Goal: Task Accomplishment & Management: Complete application form

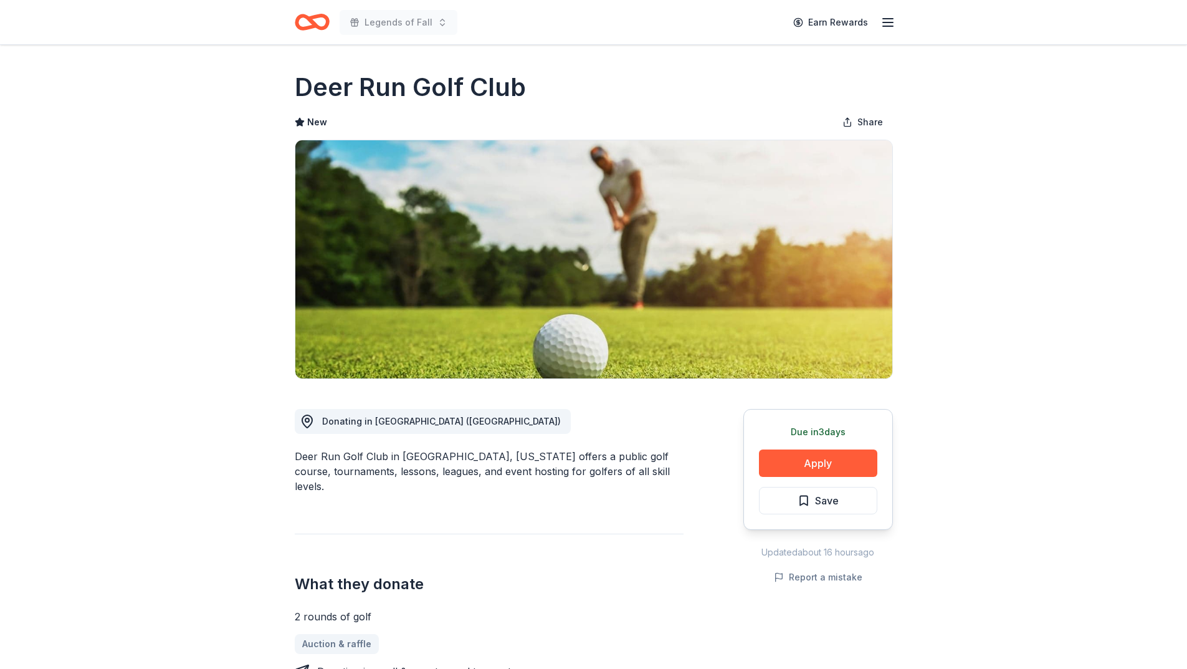
click at [323, 24] on icon "Home" at bounding box center [312, 21] width 35 height 29
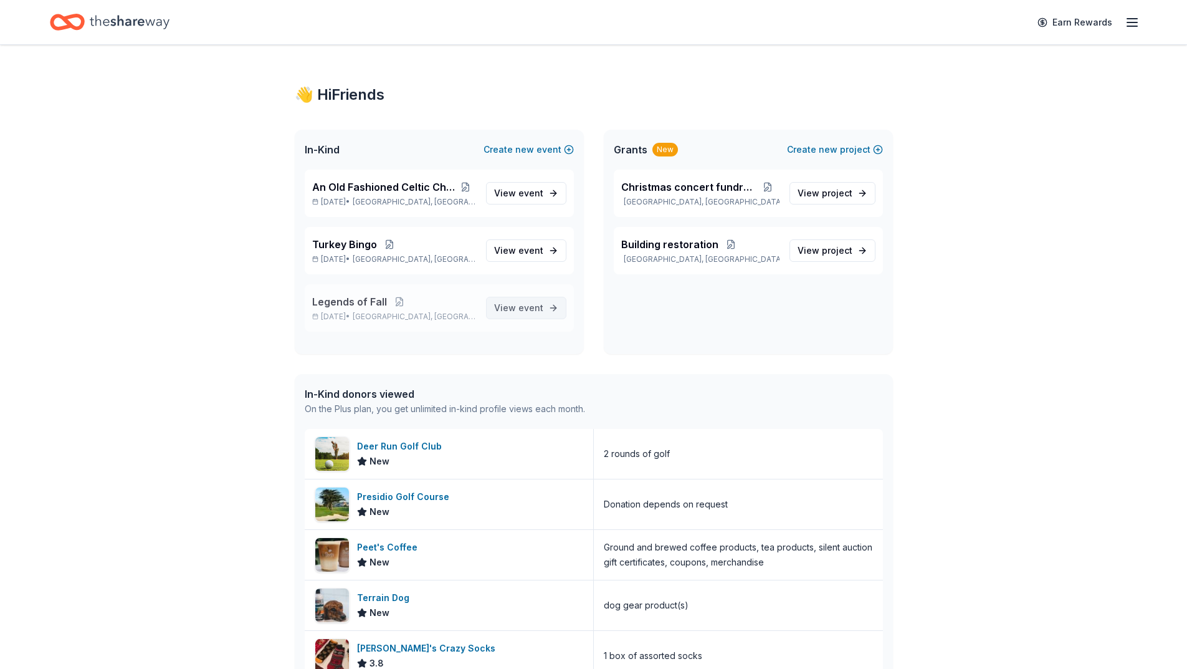
click at [515, 304] on span "View event" at bounding box center [518, 307] width 49 height 15
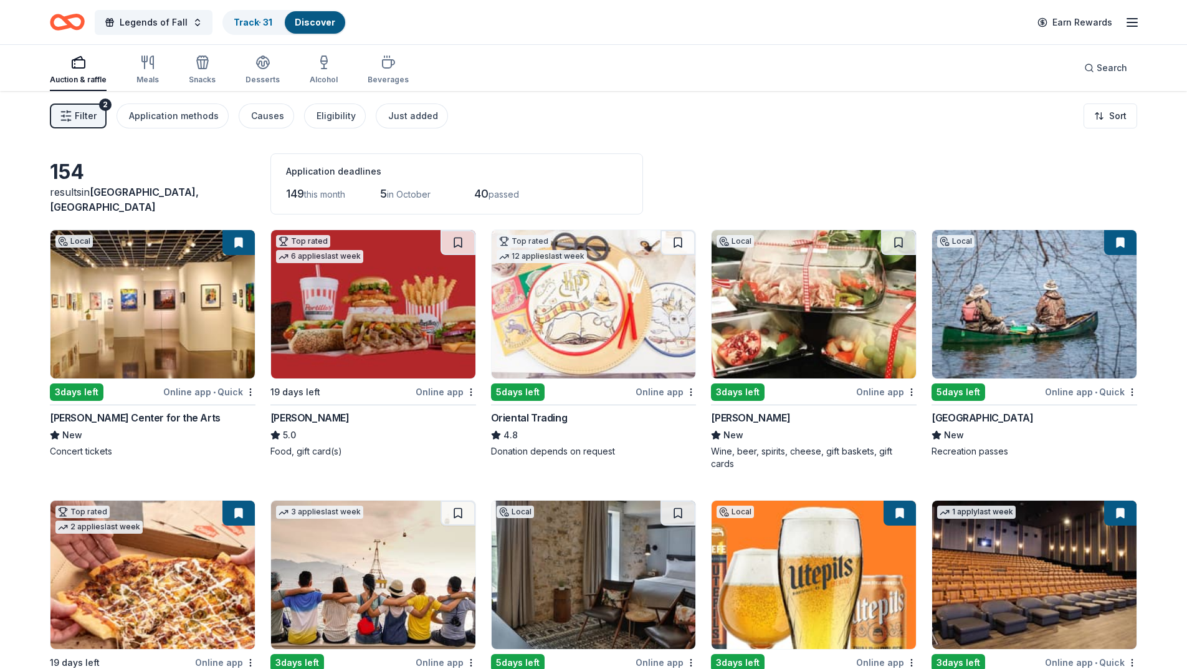
click at [88, 113] on span "Filter" at bounding box center [86, 115] width 22 height 15
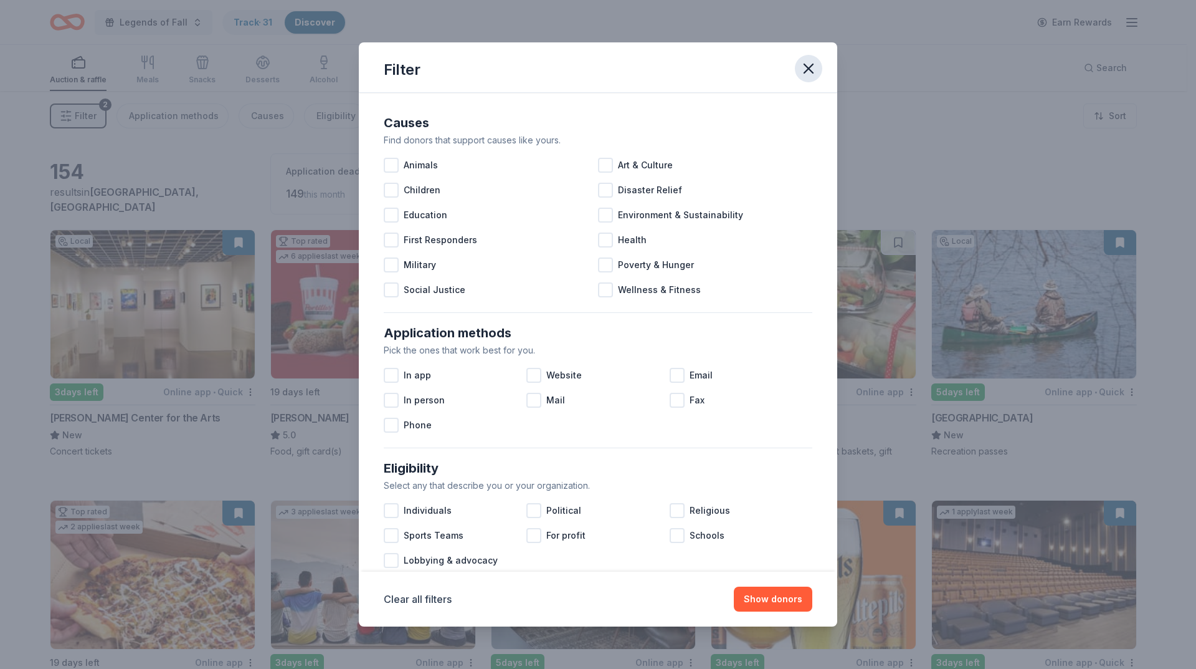
click at [816, 70] on icon "button" at bounding box center [808, 68] width 17 height 17
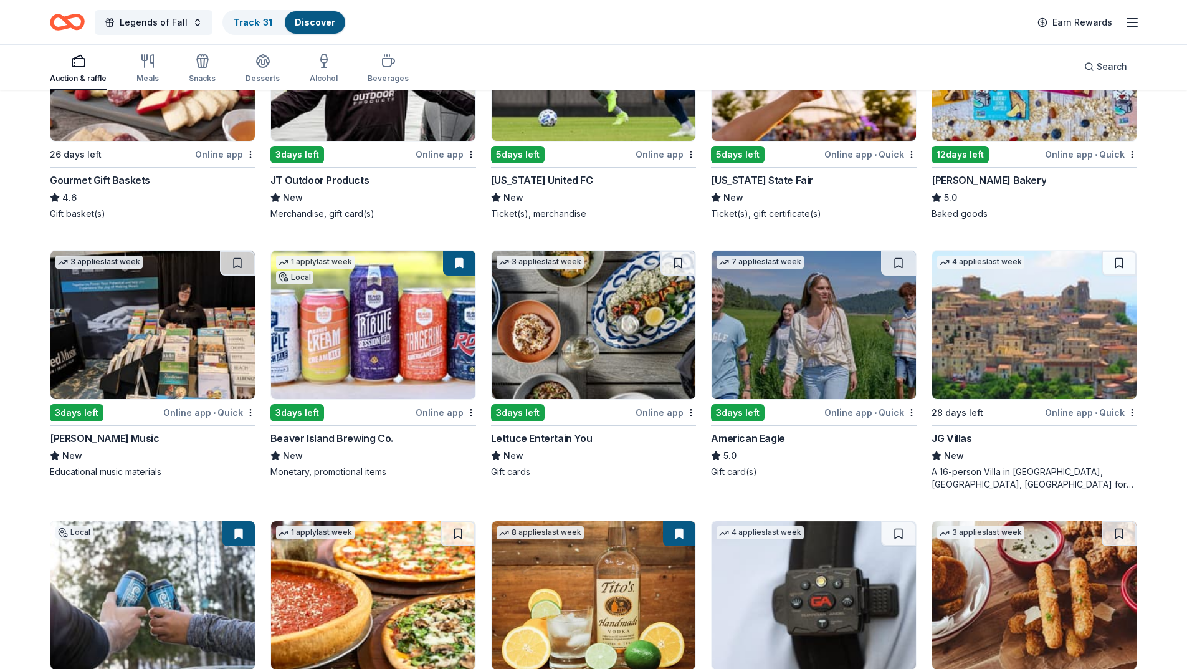
scroll to position [1707, 0]
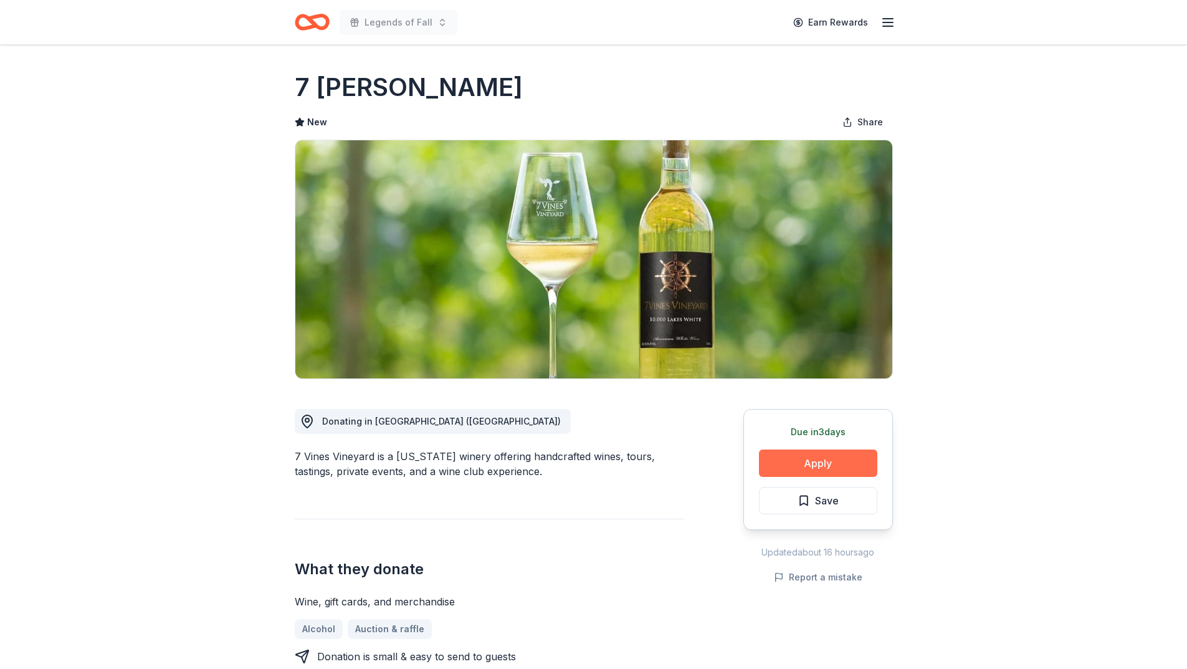
click at [790, 462] on button "Apply" at bounding box center [818, 462] width 118 height 27
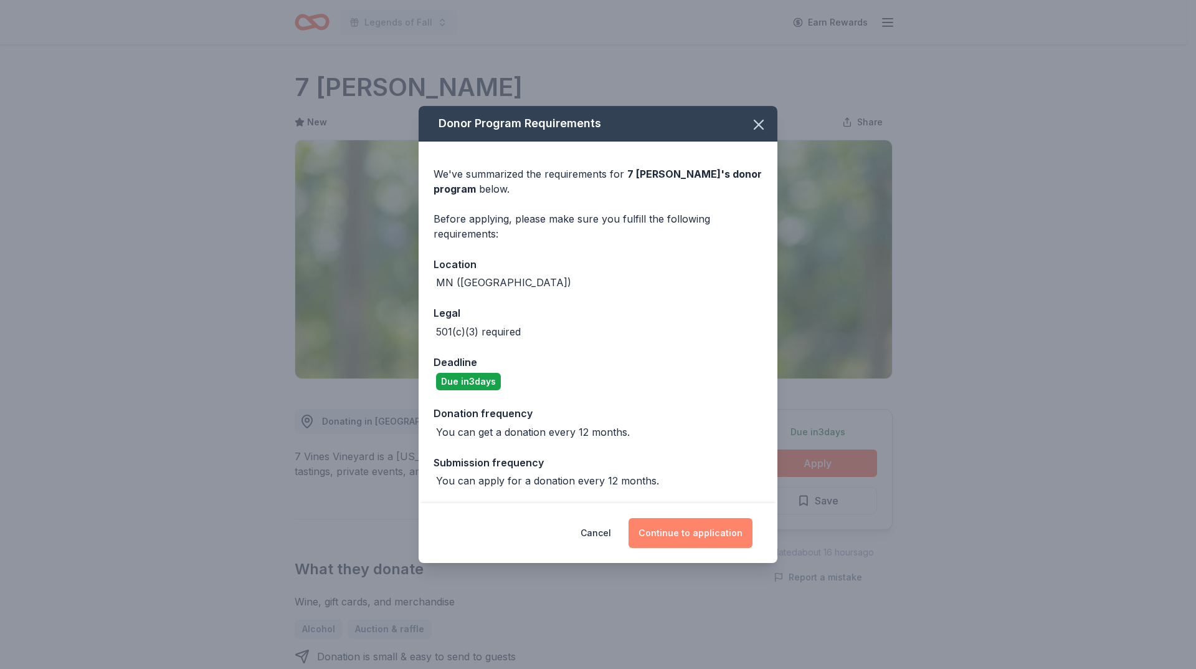
click at [695, 535] on button "Continue to application" at bounding box center [691, 533] width 124 height 30
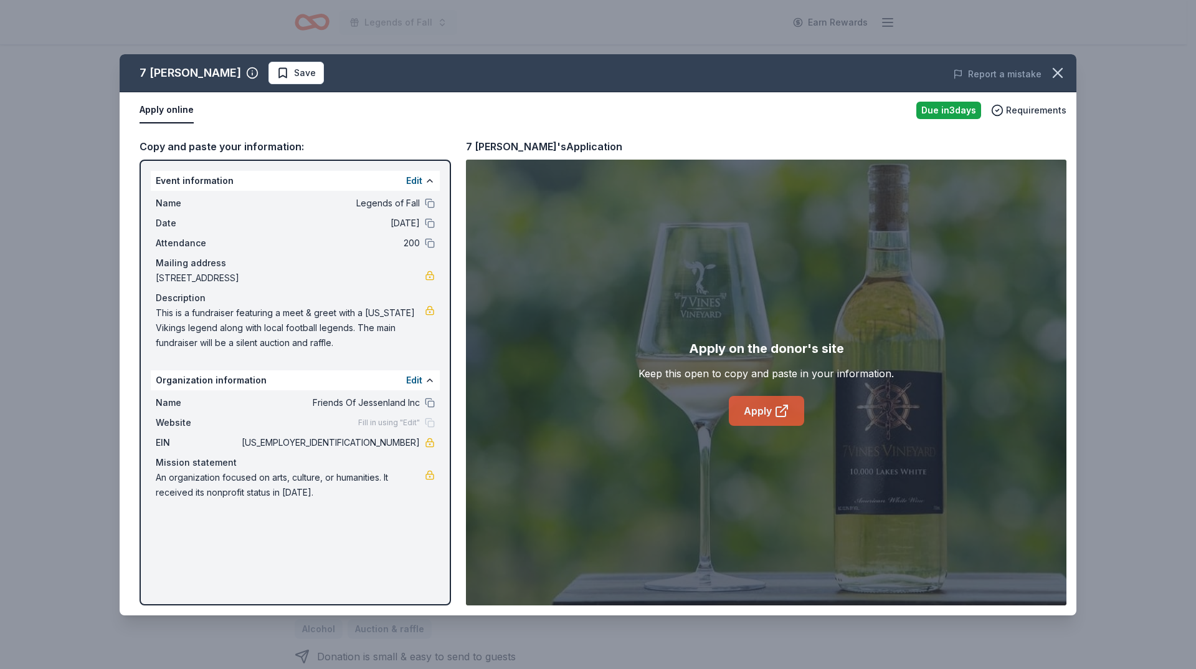
click at [758, 413] on link "Apply" at bounding box center [766, 411] width 75 height 30
click at [280, 78] on span "Save" at bounding box center [296, 72] width 39 height 15
click at [292, 77] on html "Legends of Fall Earn Rewards Due [DATE] Share 7 Vines Vineyard New Share Donati…" at bounding box center [598, 334] width 1196 height 669
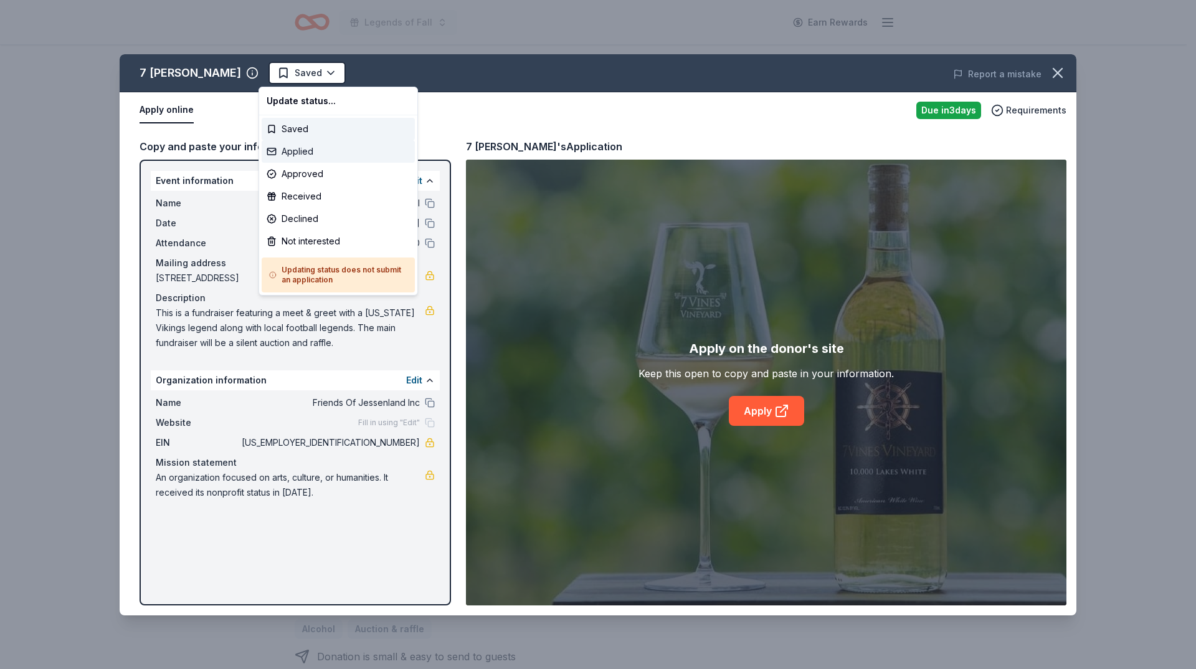
click at [297, 153] on div "Applied" at bounding box center [338, 151] width 153 height 22
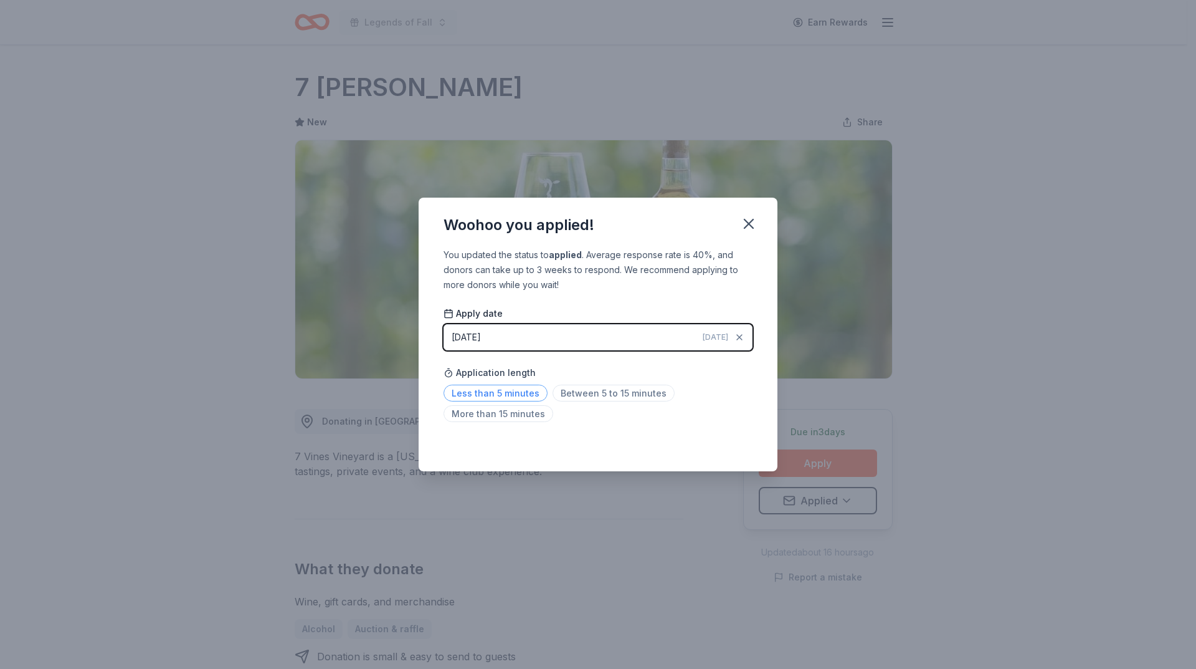
click at [523, 389] on span "Less than 5 minutes" at bounding box center [496, 392] width 104 height 17
click at [753, 227] on icon "button" at bounding box center [749, 223] width 9 height 9
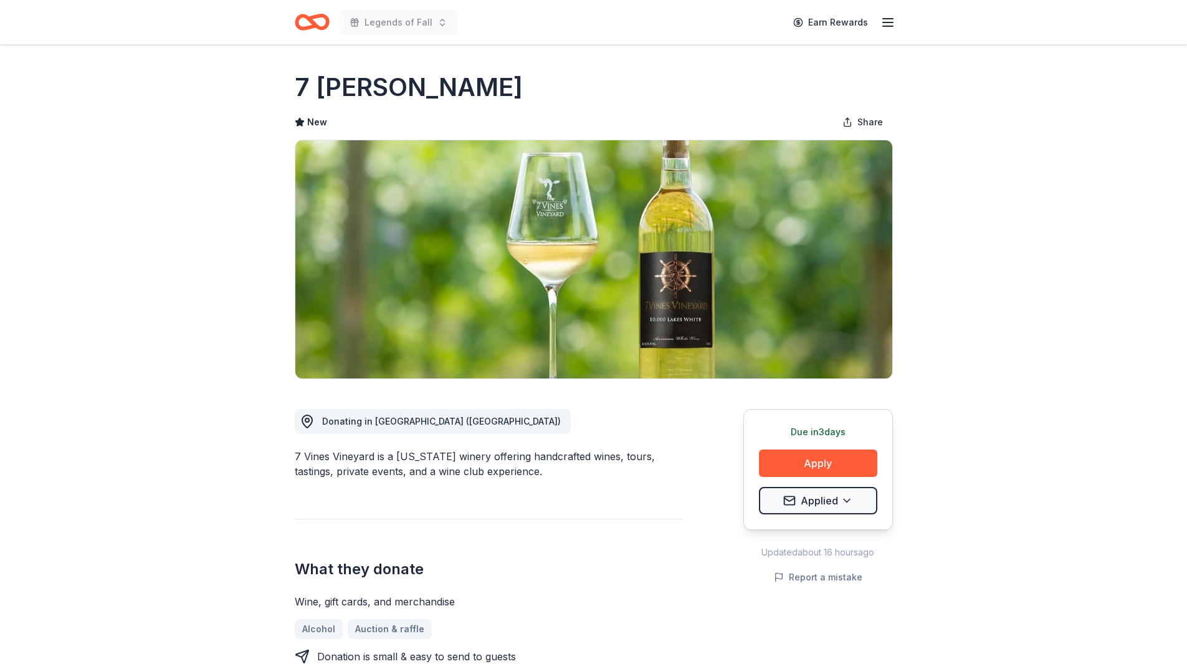
click at [317, 23] on icon "Home" at bounding box center [312, 21] width 35 height 29
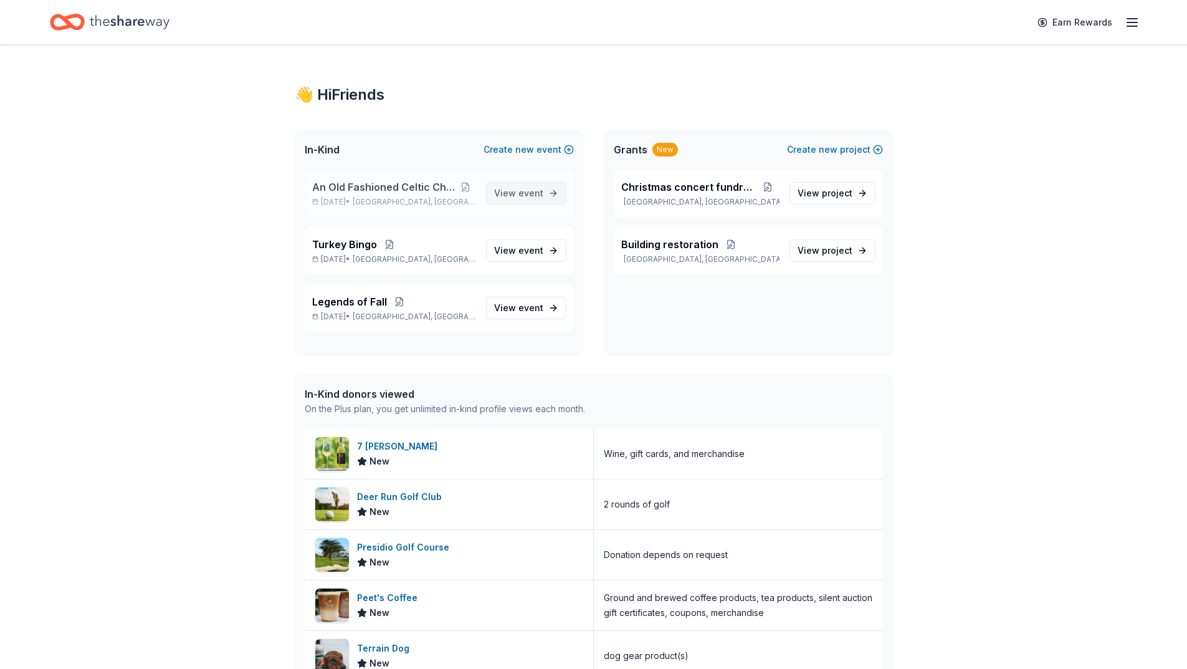
click at [523, 189] on span "event" at bounding box center [530, 193] width 25 height 11
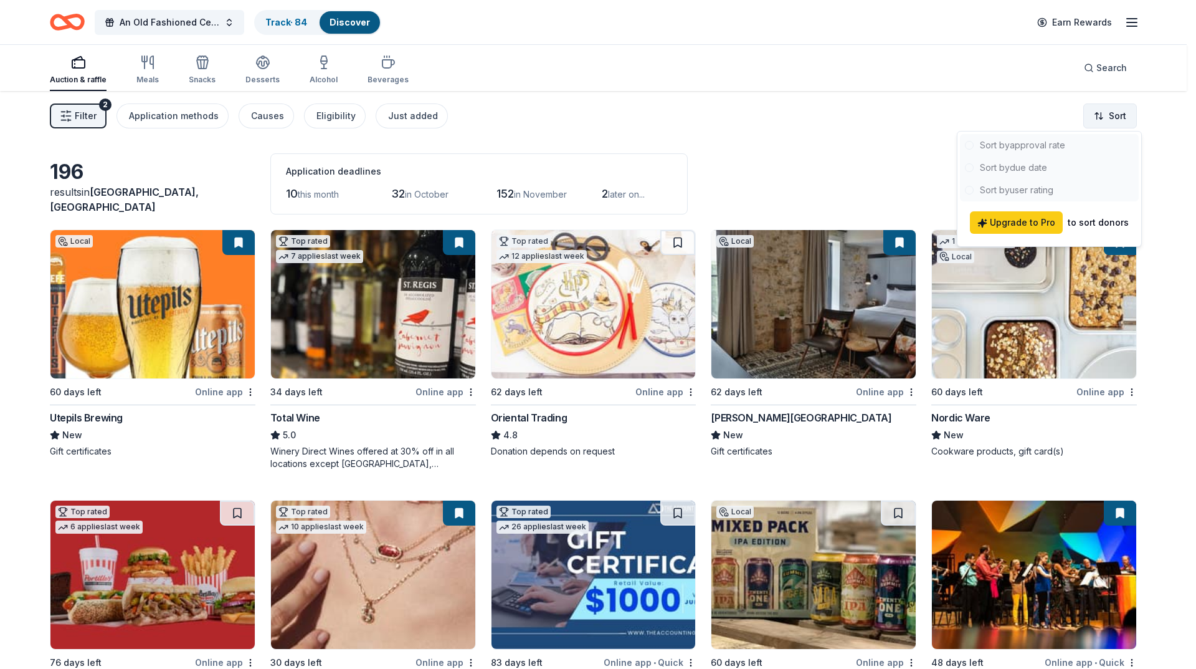
click at [1089, 123] on html "An Old Fashioned Celtic Christmas Track · 84 Discover Earn Rewards Auction & ra…" at bounding box center [598, 334] width 1196 height 669
click at [791, 111] on html "An Old Fashioned Celtic Christmas Track · 84 Discover Earn Rewards Auction & ra…" at bounding box center [598, 334] width 1196 height 669
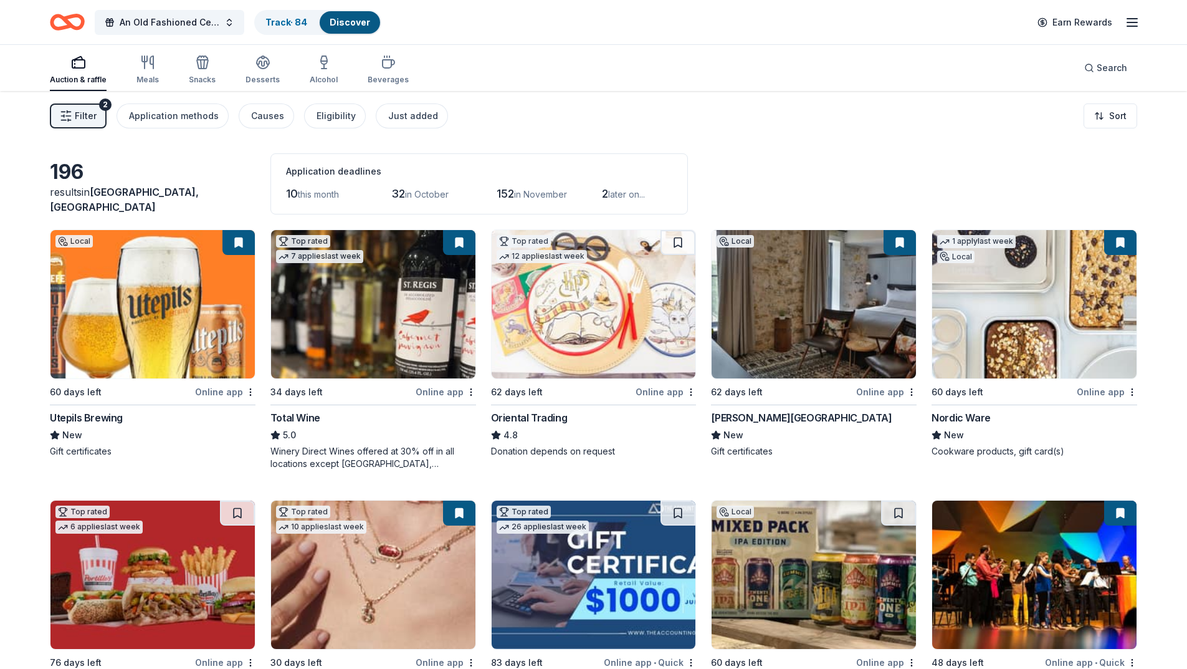
click at [100, 120] on button "Filter 2" at bounding box center [78, 115] width 57 height 25
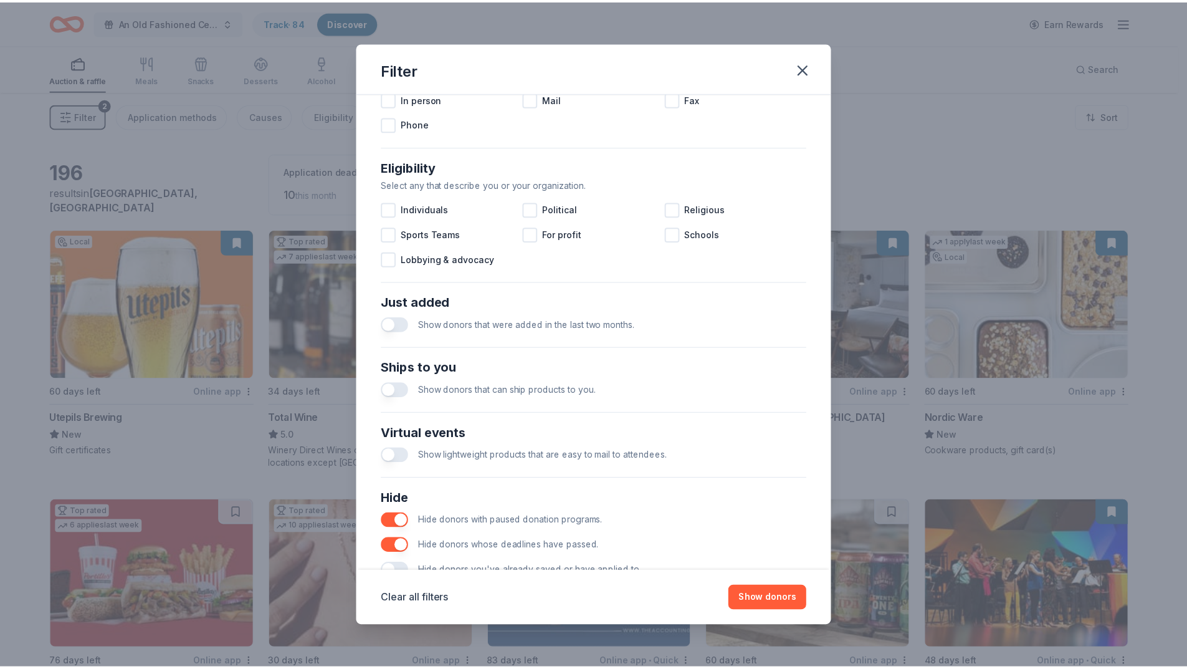
scroll to position [312, 0]
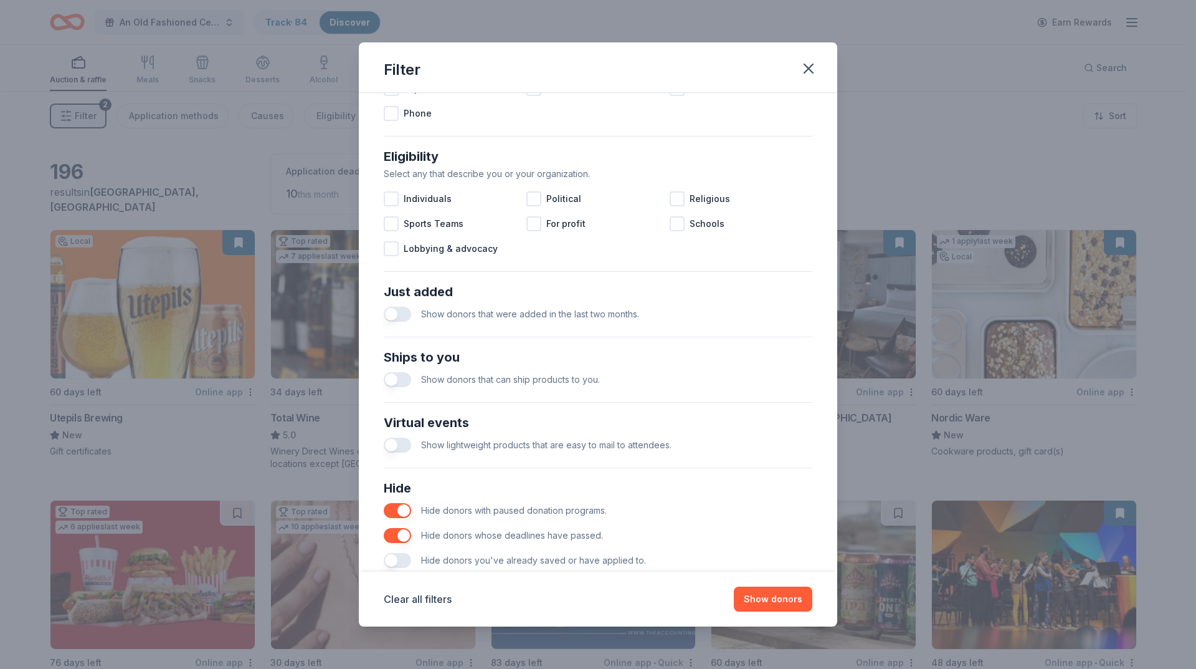
click at [395, 311] on button "button" at bounding box center [397, 314] width 27 height 15
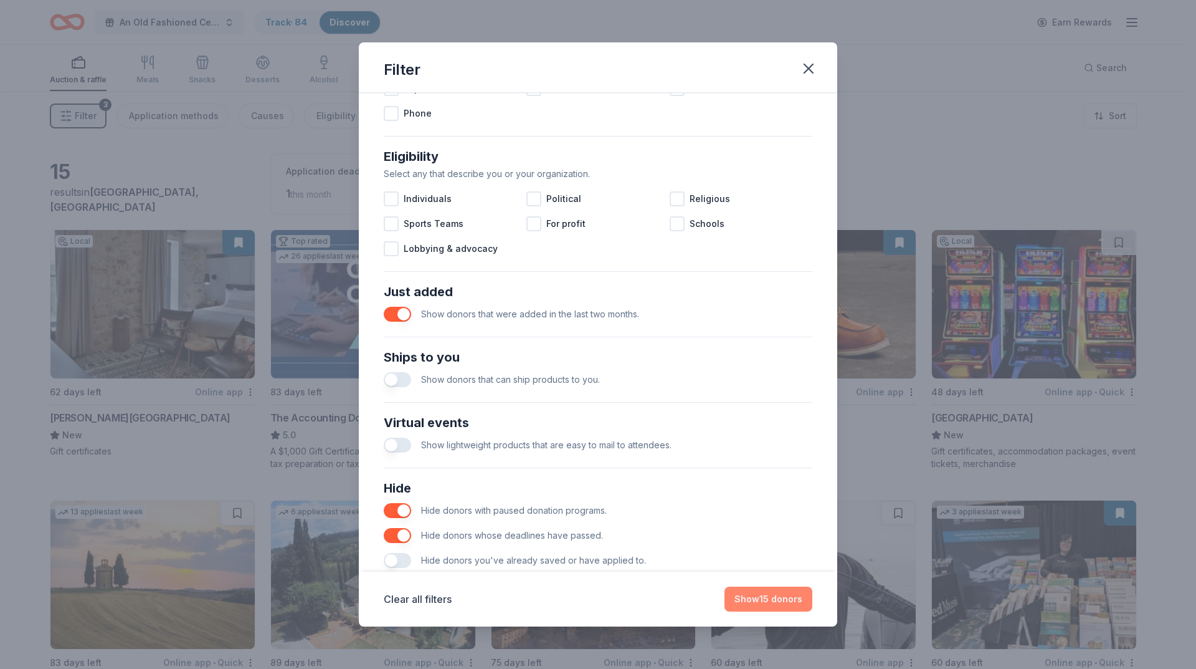
click at [769, 599] on button "Show 15 donors" at bounding box center [769, 598] width 88 height 25
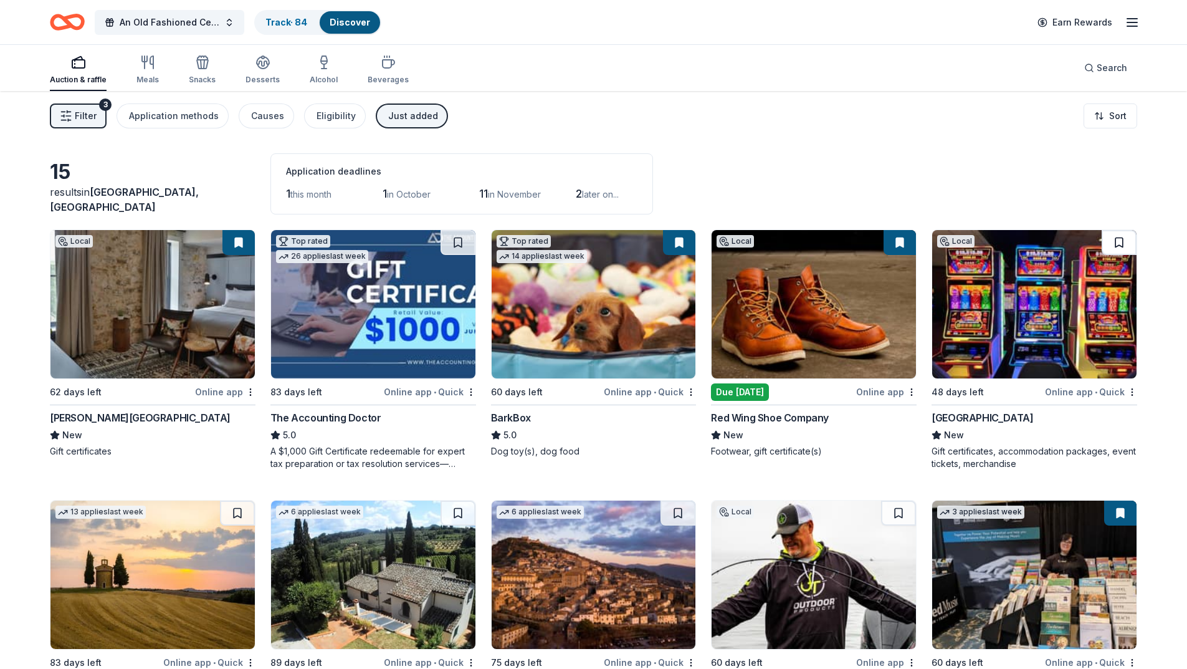
click at [1122, 241] on button at bounding box center [1119, 242] width 35 height 25
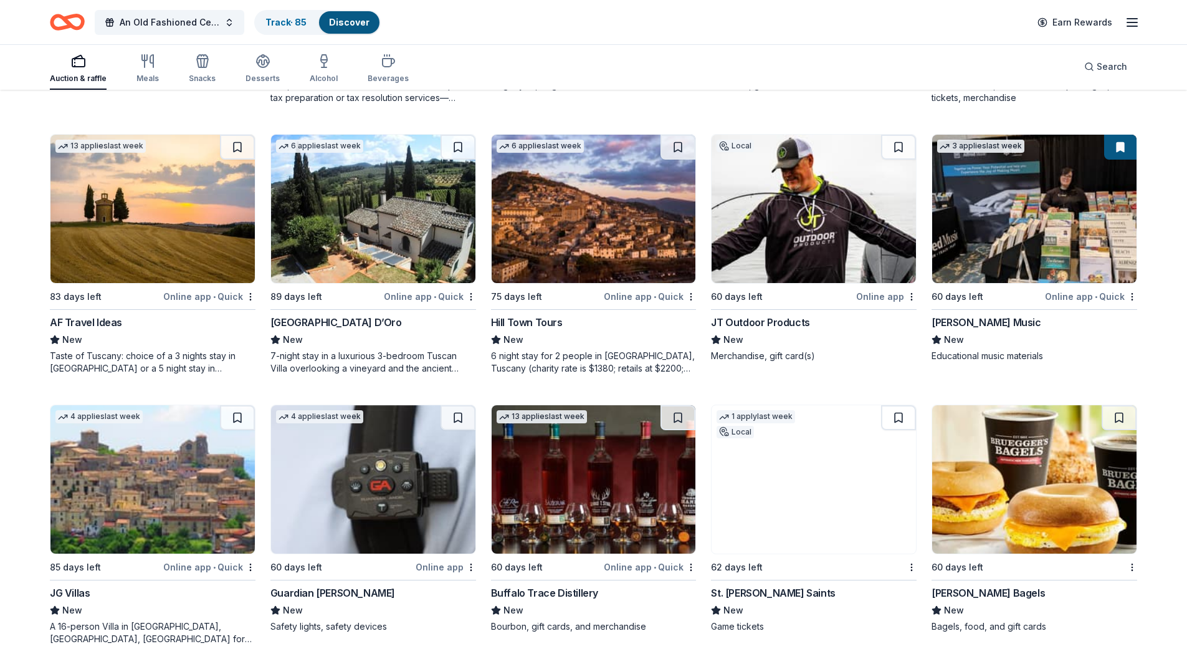
scroll to position [367, 0]
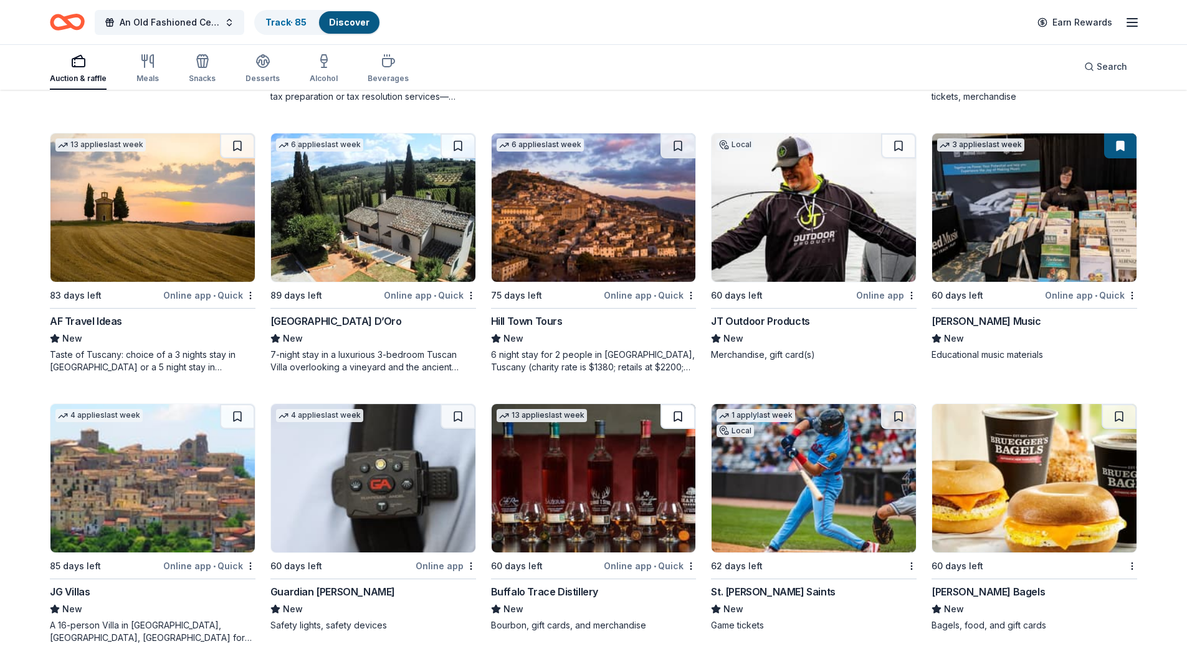
click at [681, 417] on button at bounding box center [678, 416] width 35 height 25
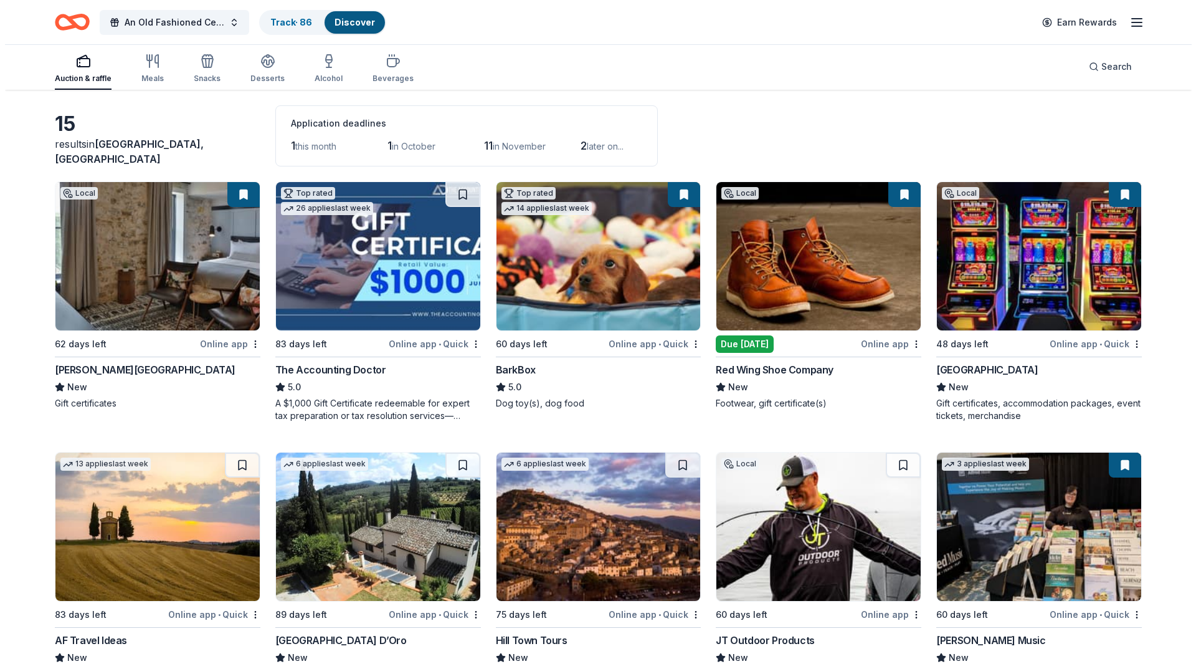
scroll to position [0, 0]
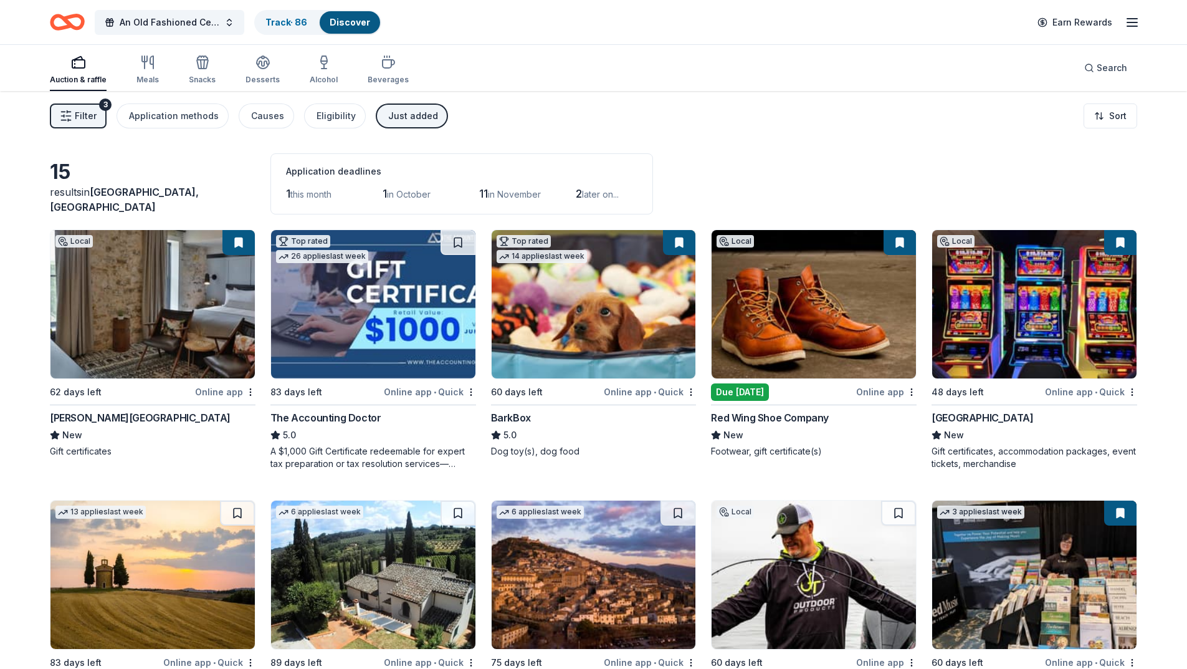
click at [91, 116] on span "Filter" at bounding box center [86, 115] width 22 height 15
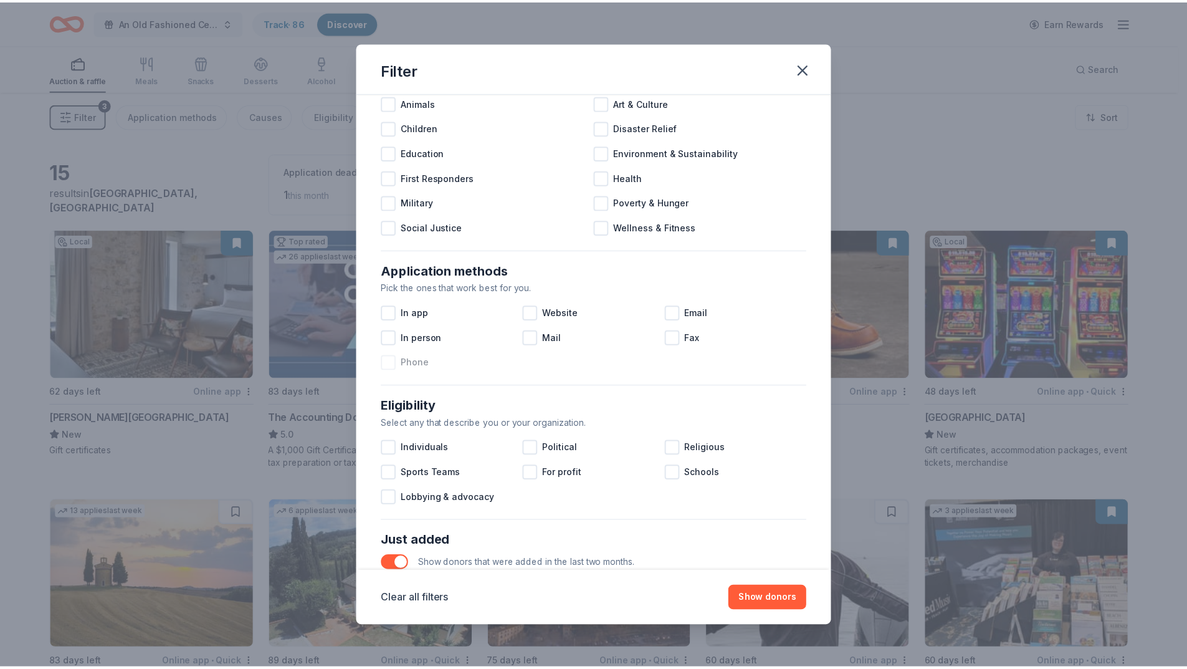
scroll to position [343, 0]
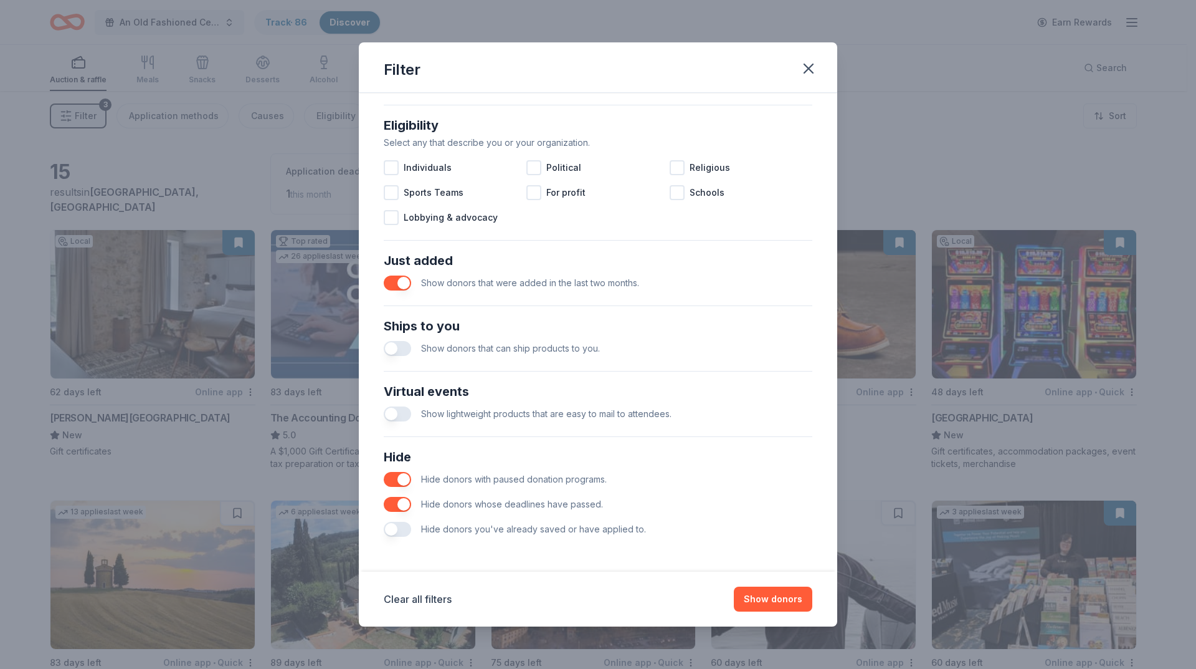
click at [404, 280] on button "button" at bounding box center [397, 282] width 27 height 15
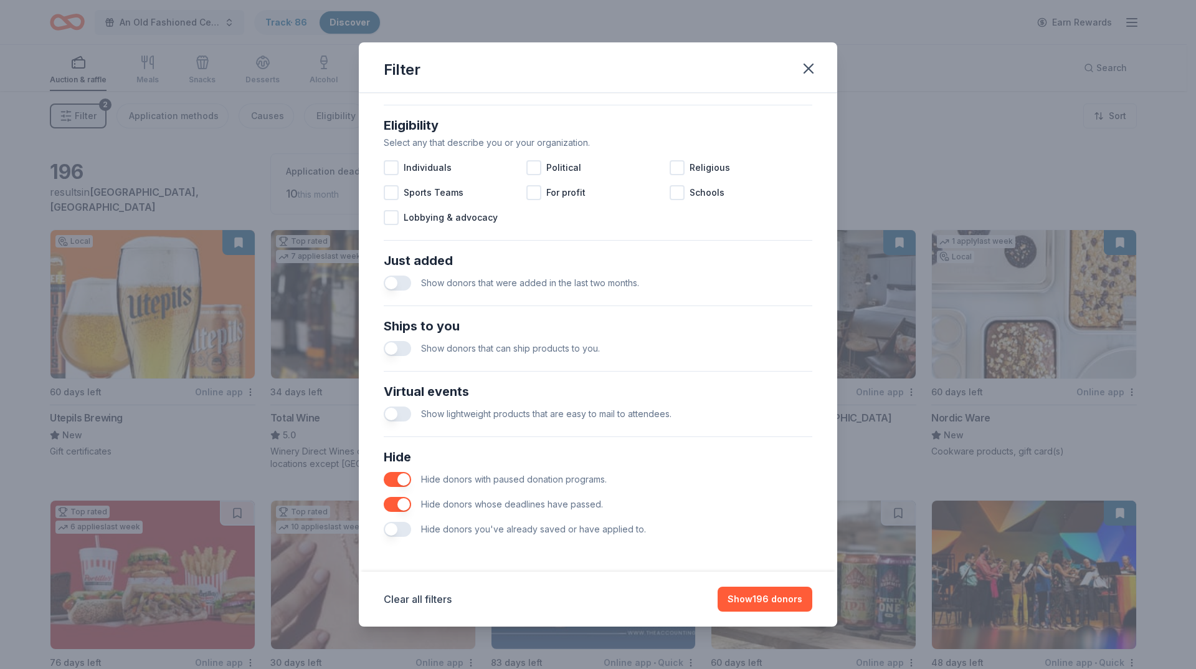
click at [396, 345] on button "button" at bounding box center [397, 348] width 27 height 15
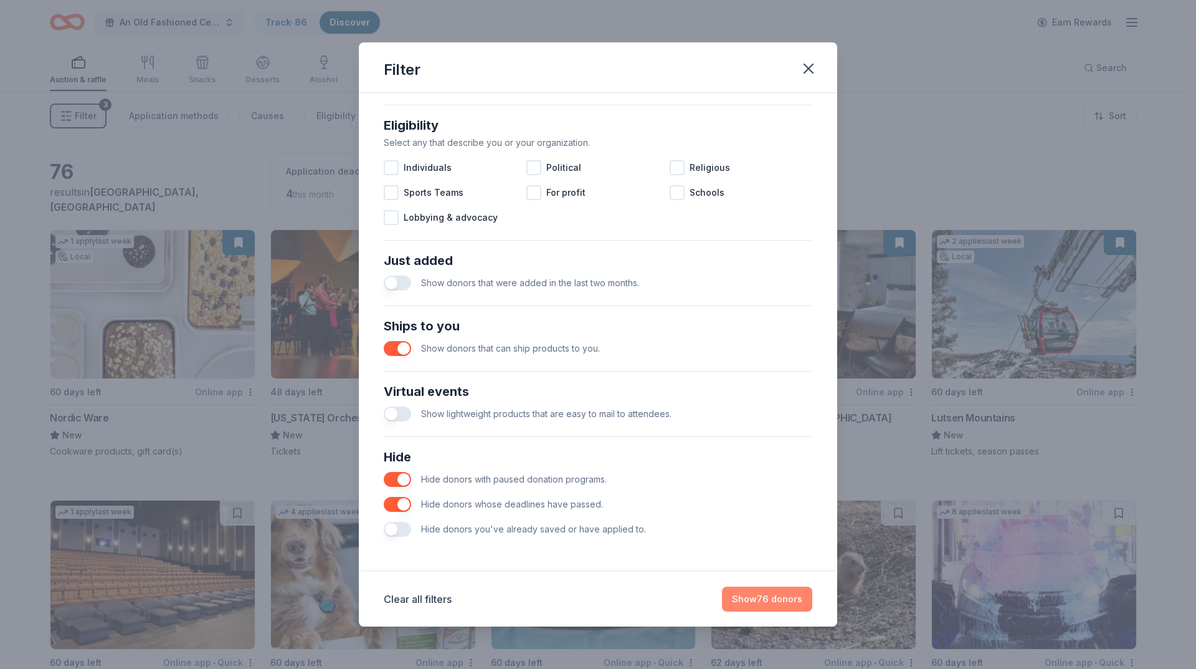
click at [752, 596] on button "Show 76 donors" at bounding box center [767, 598] width 90 height 25
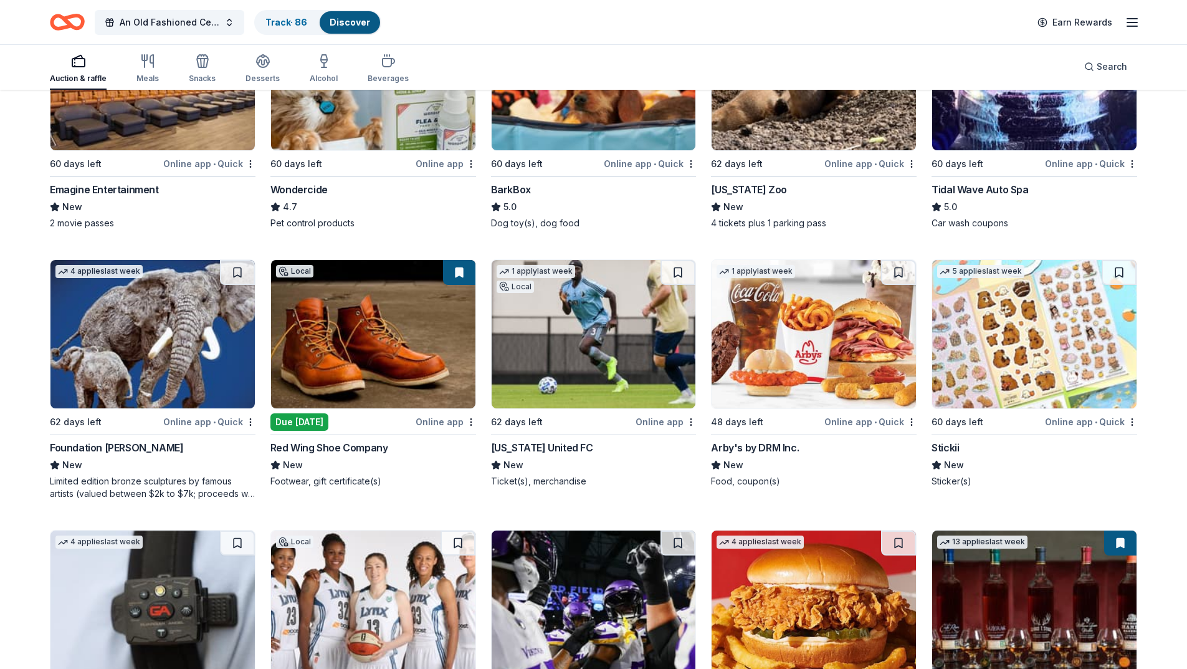
scroll to position [561, 0]
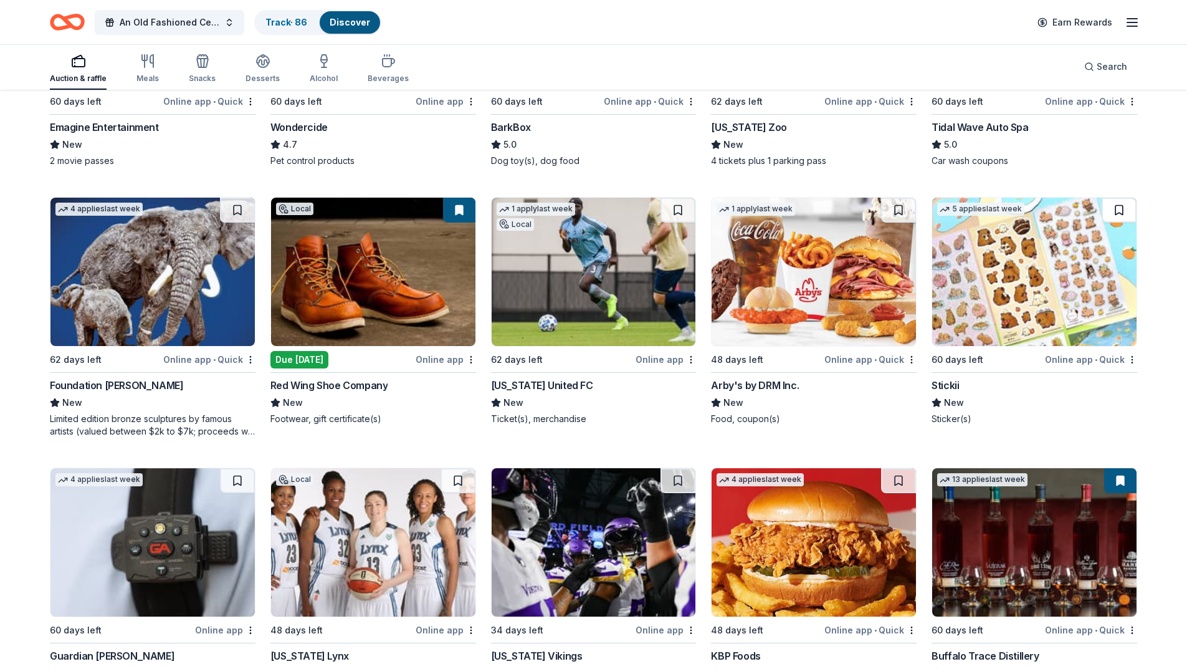
click at [1120, 211] on button at bounding box center [1119, 210] width 35 height 25
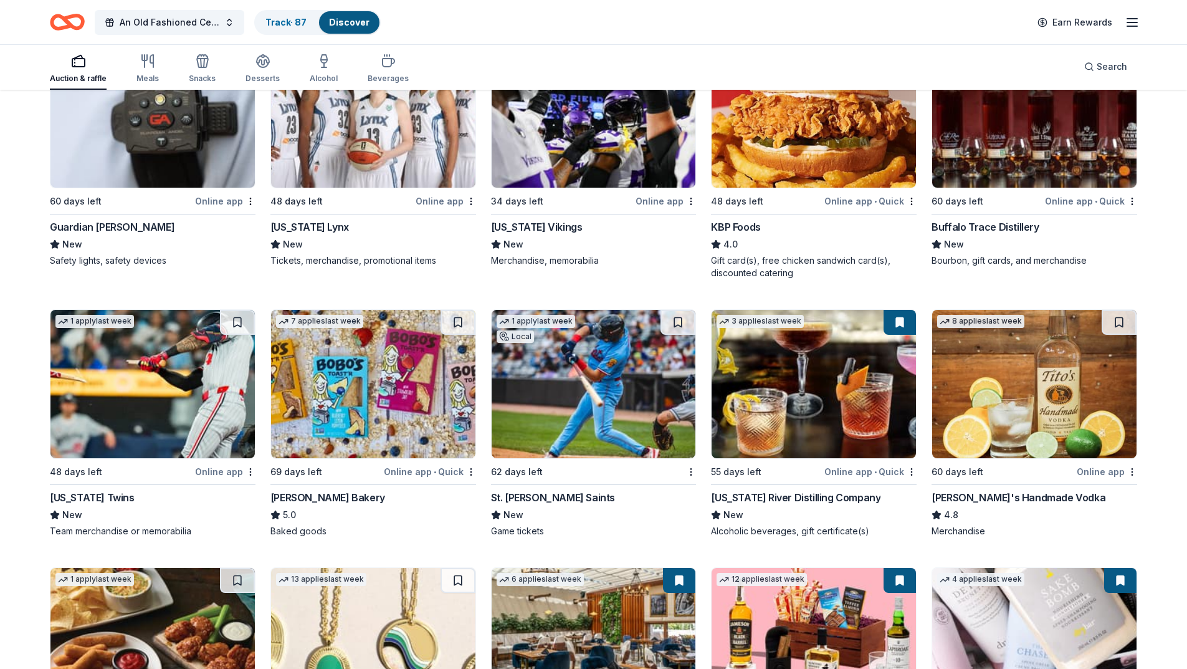
scroll to position [1011, 0]
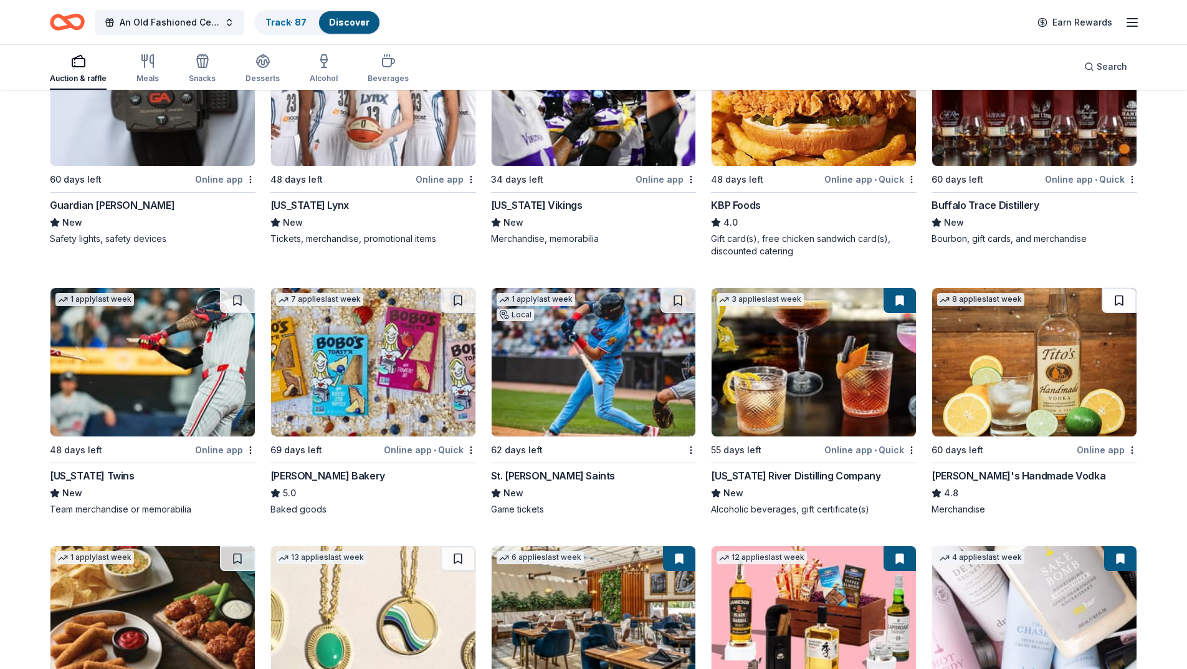
click at [1117, 301] on button at bounding box center [1119, 300] width 35 height 25
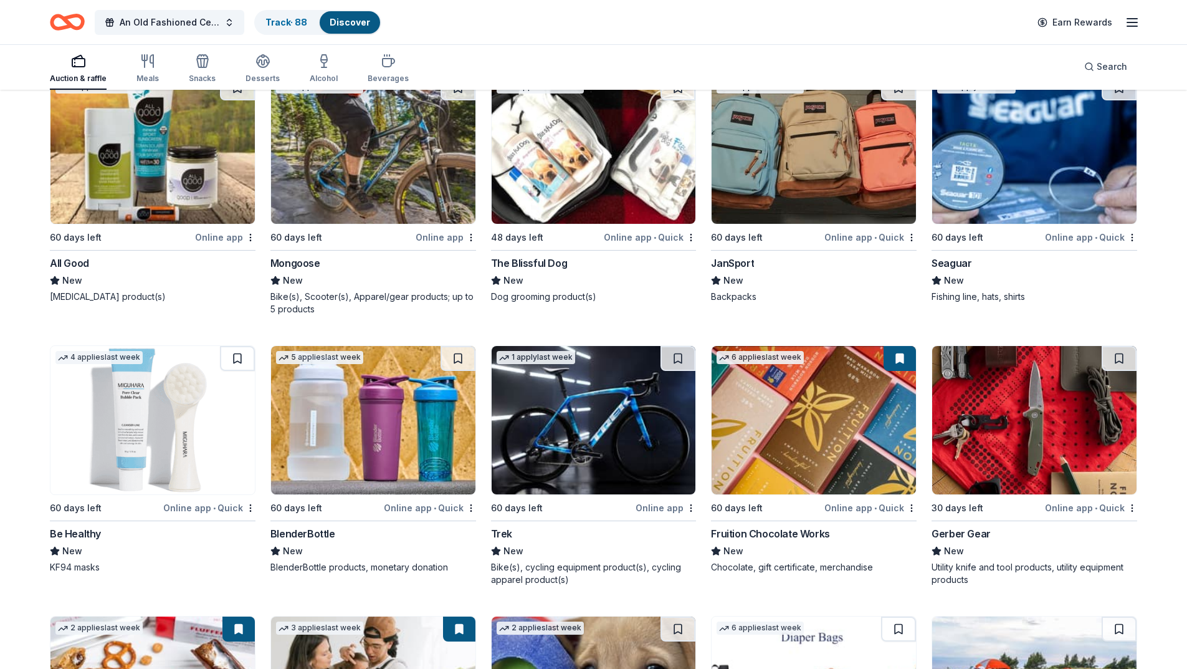
scroll to position [3068, 0]
click at [676, 358] on button at bounding box center [678, 357] width 35 height 25
click at [458, 358] on button at bounding box center [458, 357] width 35 height 25
click at [249, 351] on button at bounding box center [237, 357] width 35 height 25
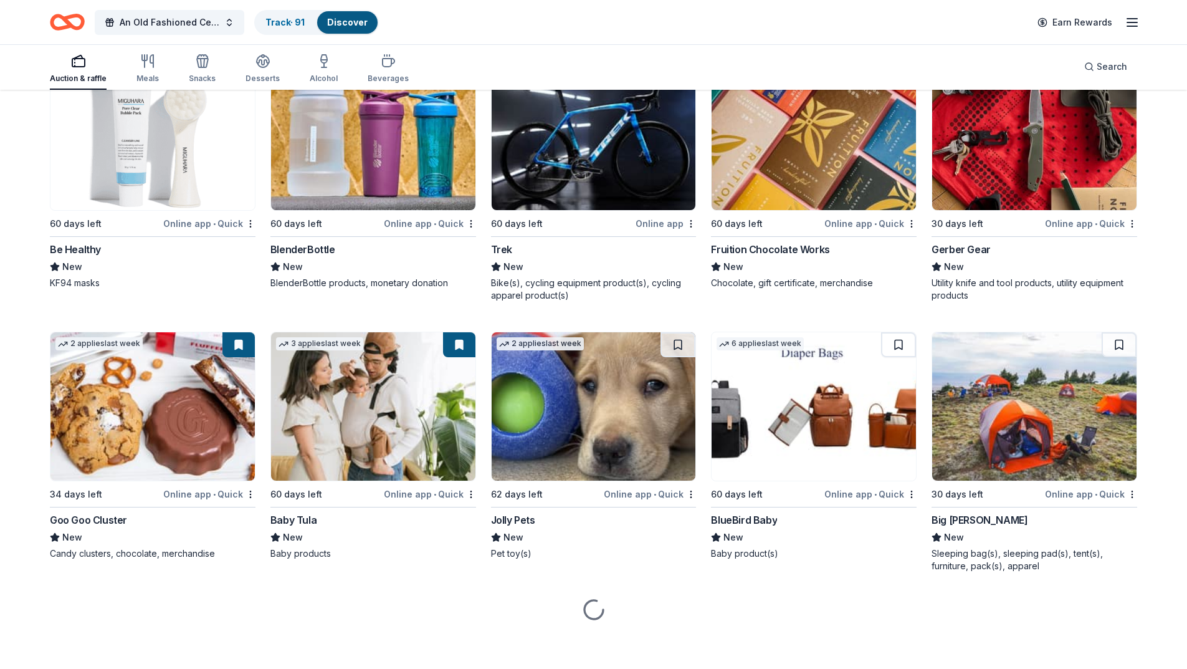
scroll to position [3355, 0]
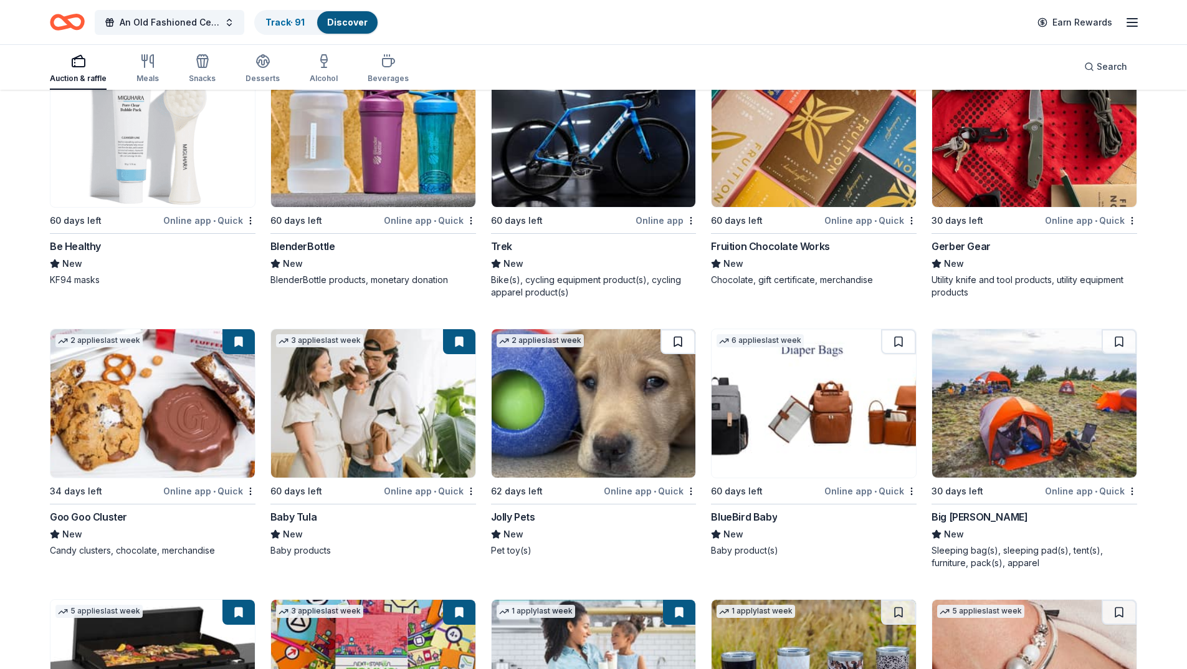
click at [676, 337] on button at bounding box center [678, 341] width 35 height 25
click at [894, 341] on button at bounding box center [898, 341] width 35 height 25
click at [1119, 341] on button at bounding box center [1119, 341] width 35 height 25
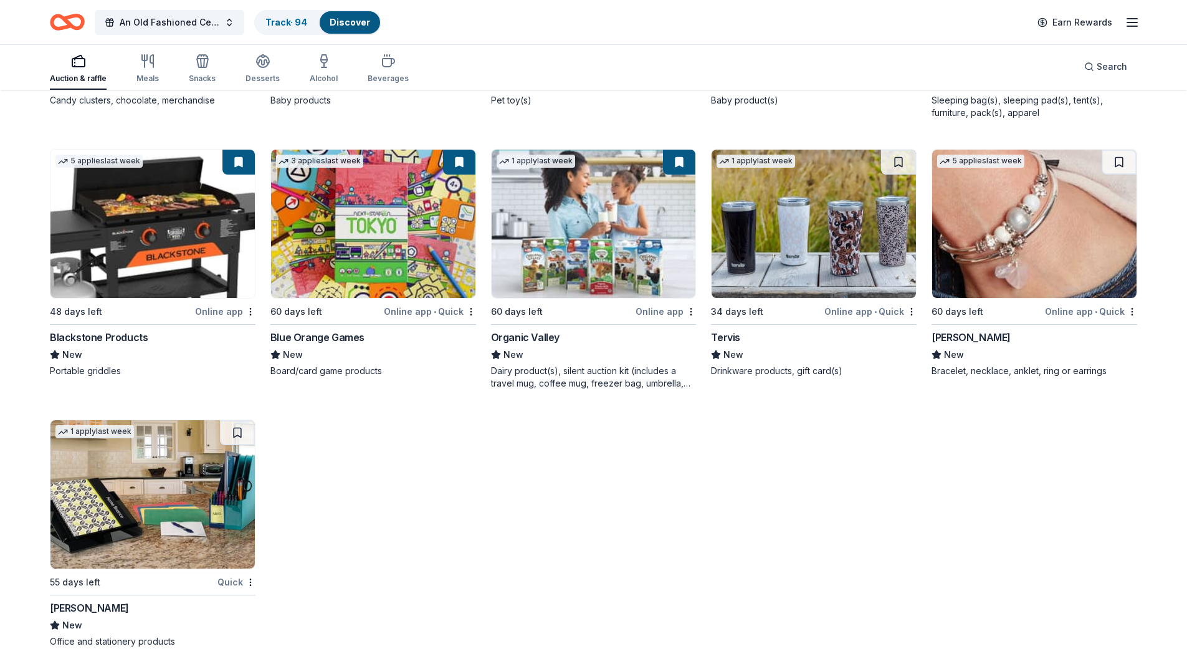
scroll to position [3808, 0]
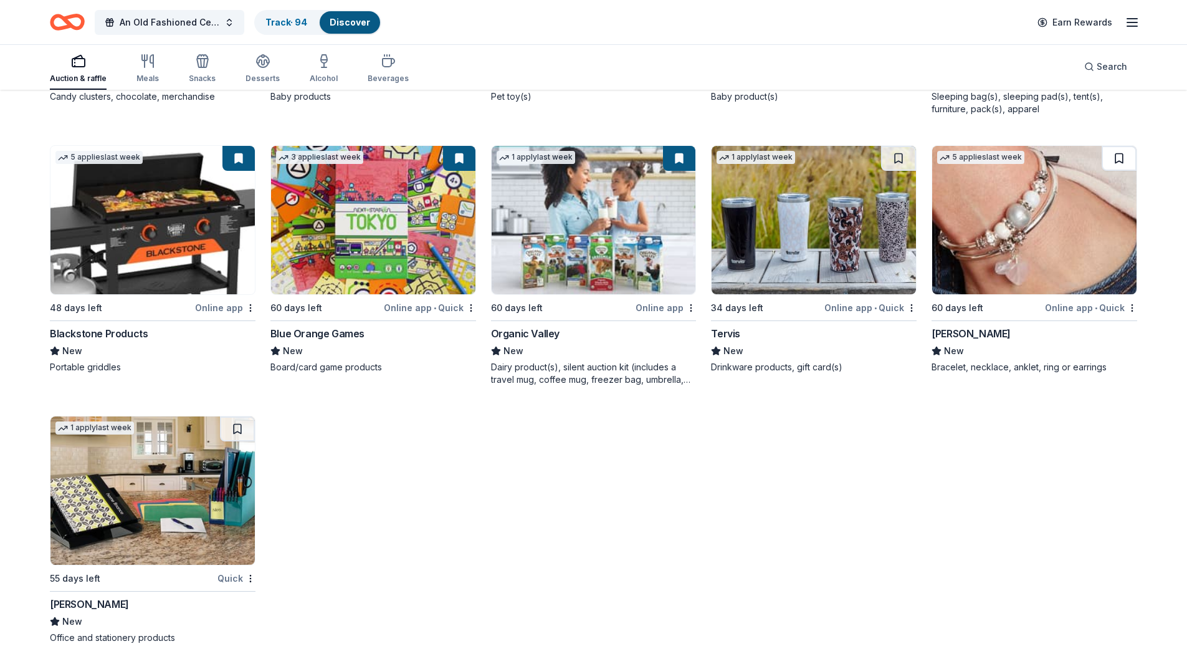
click at [1120, 158] on button at bounding box center [1119, 158] width 35 height 25
click at [892, 162] on button at bounding box center [898, 158] width 35 height 25
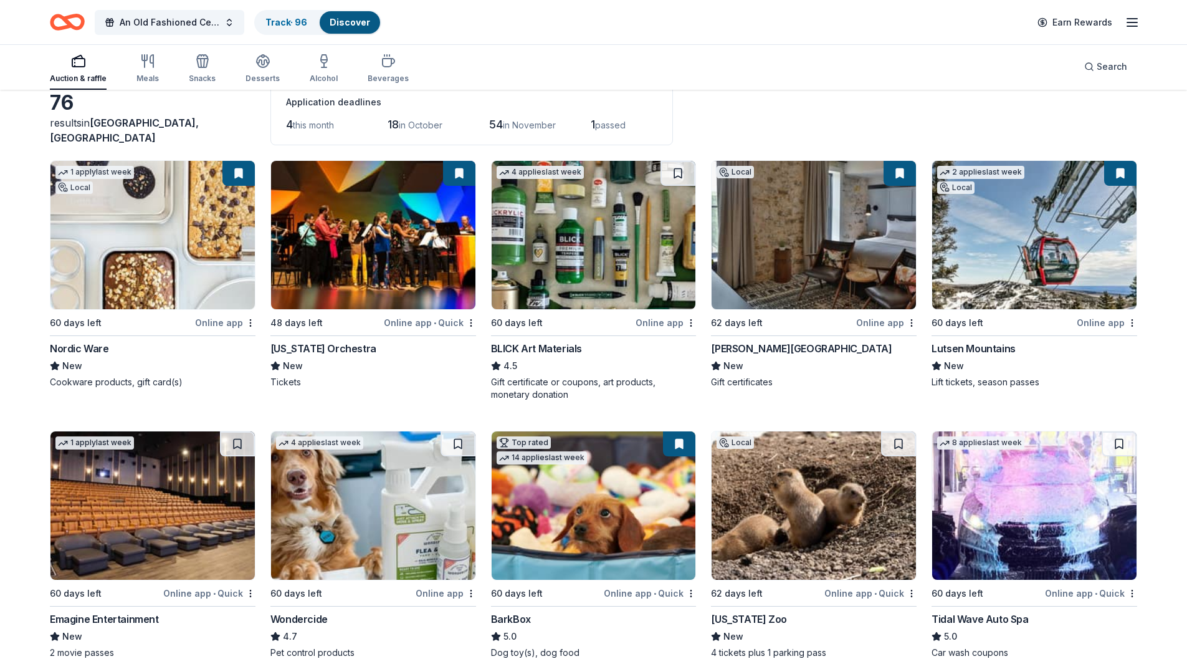
scroll to position [0, 0]
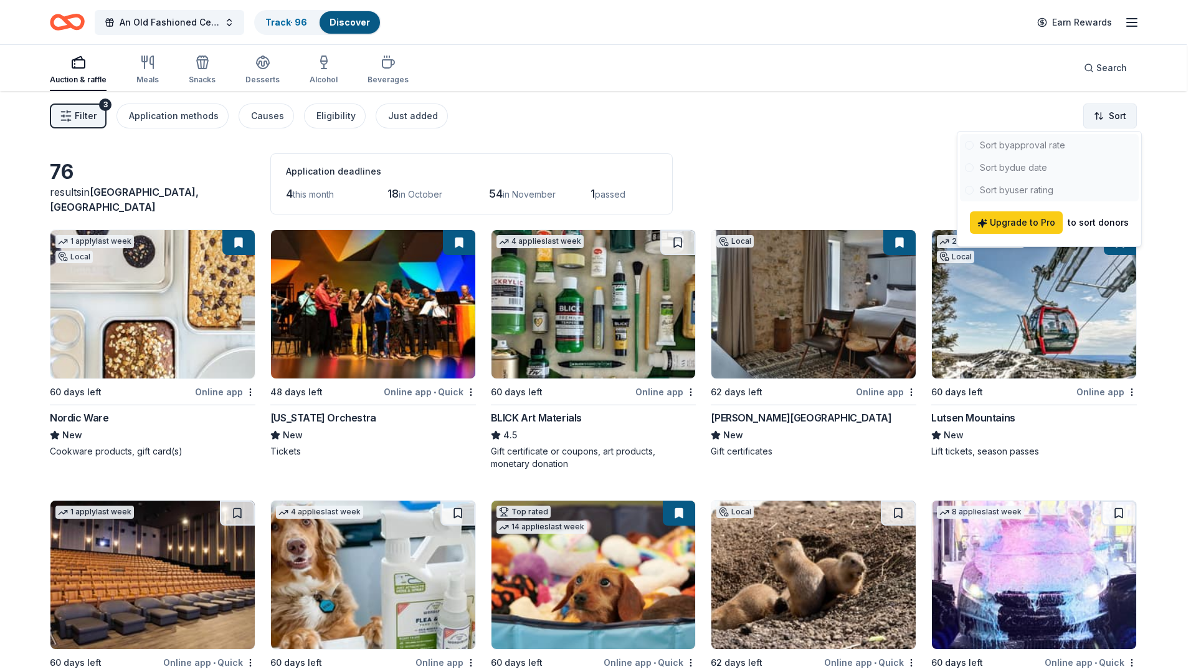
click at [1106, 119] on html "An Old Fashioned Celtic Christmas Track · 96 Discover Earn Rewards Auction & ra…" at bounding box center [598, 334] width 1196 height 669
click at [1023, 164] on div at bounding box center [1049, 167] width 179 height 67
click at [1020, 171] on div at bounding box center [1049, 167] width 179 height 67
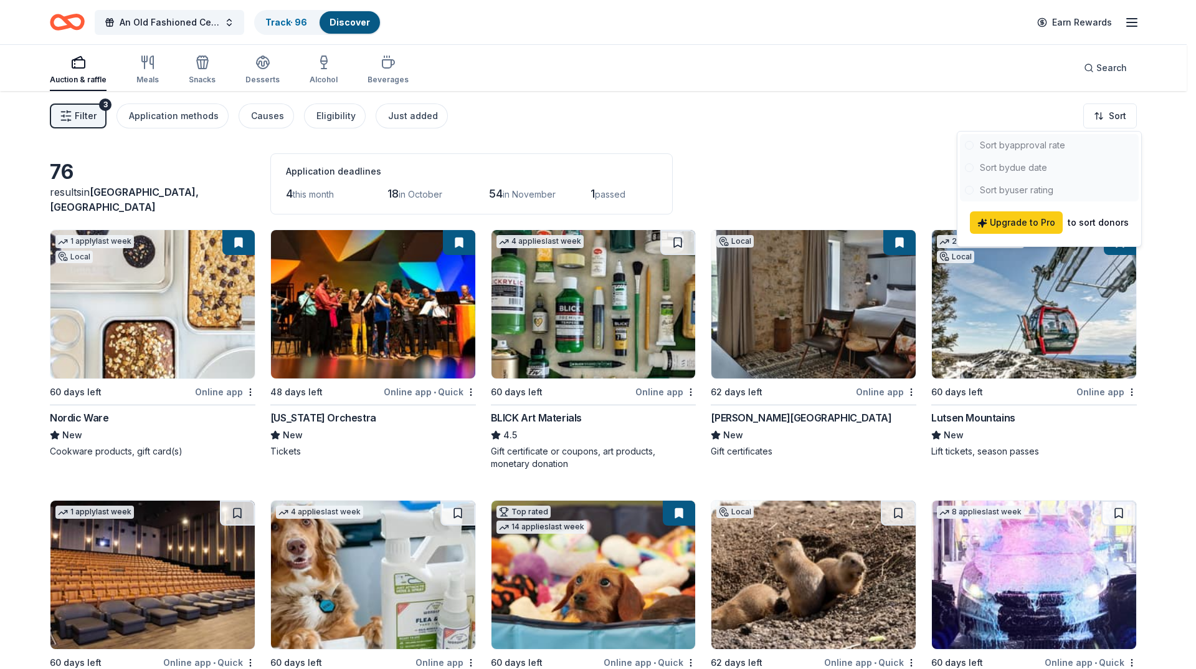
click at [1020, 171] on div at bounding box center [1049, 167] width 179 height 67
click at [818, 140] on html "An Old Fashioned Celtic Christmas Track · 96 Discover Earn Rewards Auction & ra…" at bounding box center [598, 334] width 1196 height 669
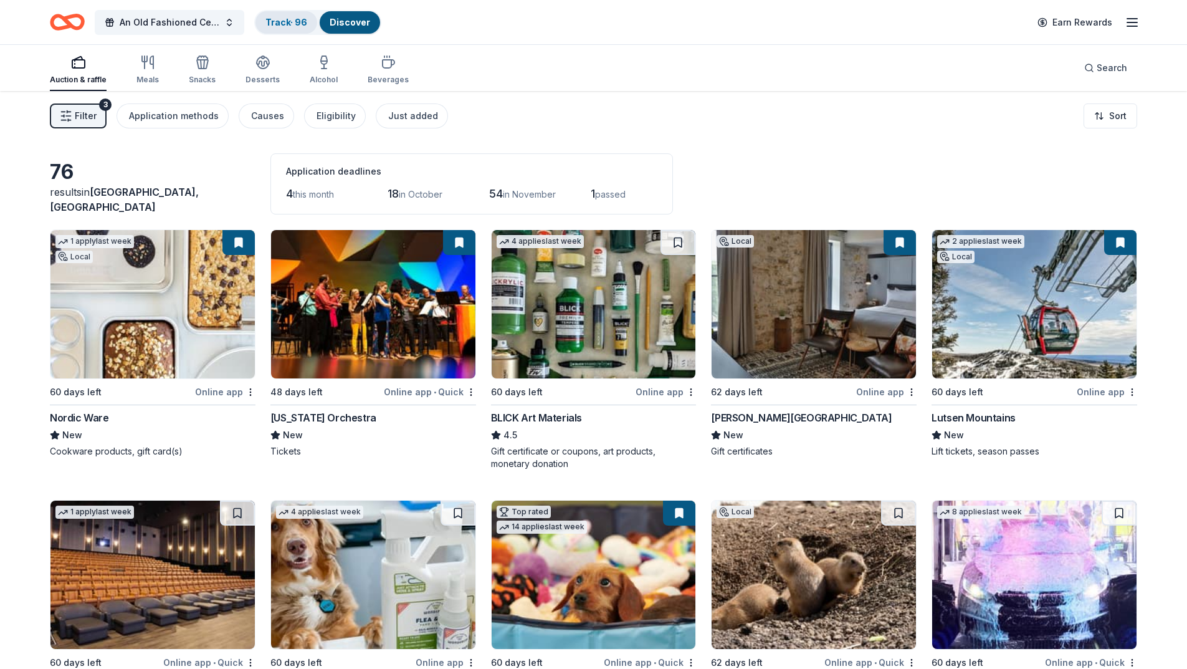
click at [294, 16] on div "Track · 96" at bounding box center [286, 22] width 62 height 22
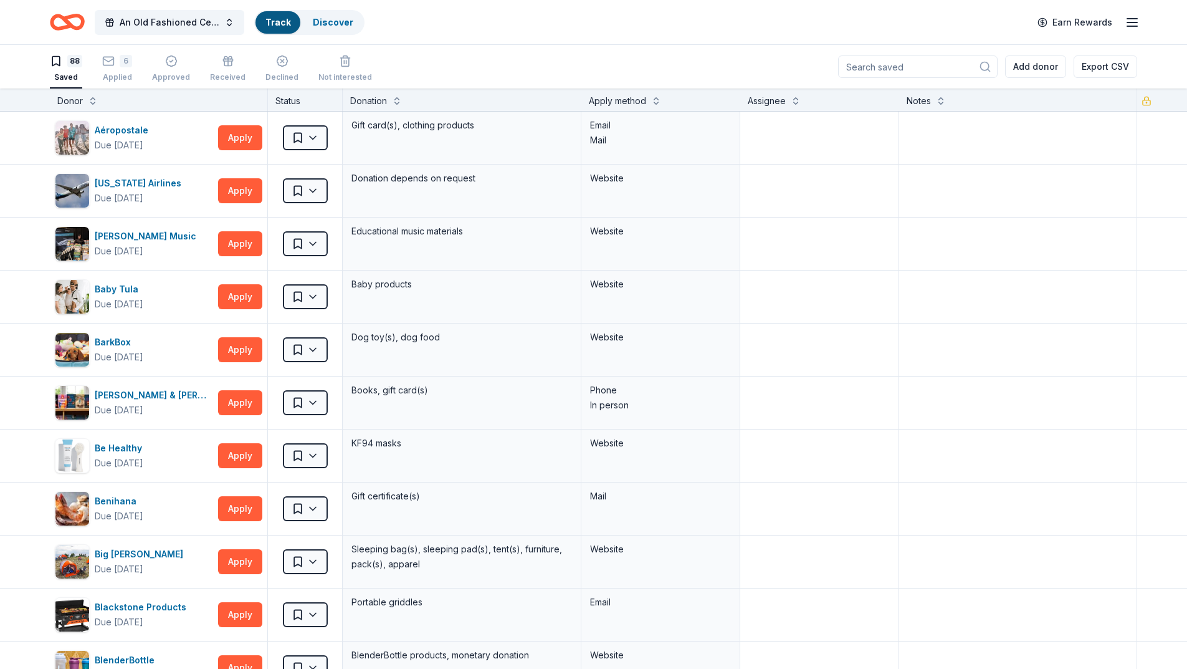
scroll to position [1, 0]
click at [90, 100] on button at bounding box center [93, 99] width 10 height 12
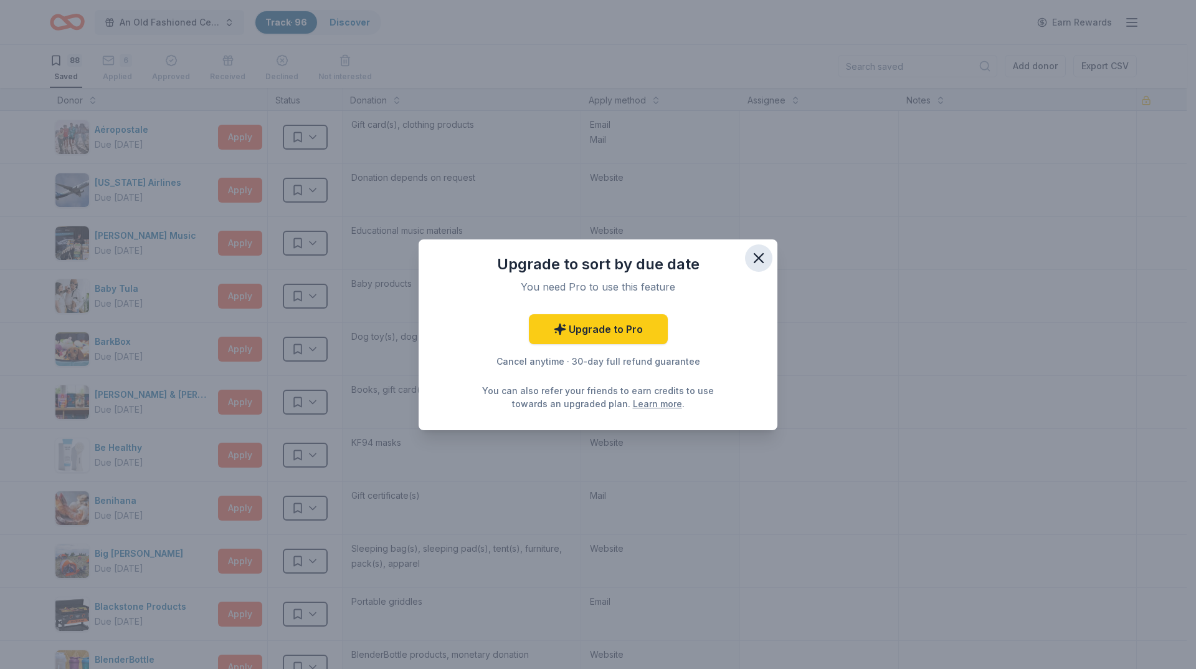
click at [758, 257] on icon "button" at bounding box center [759, 258] width 9 height 9
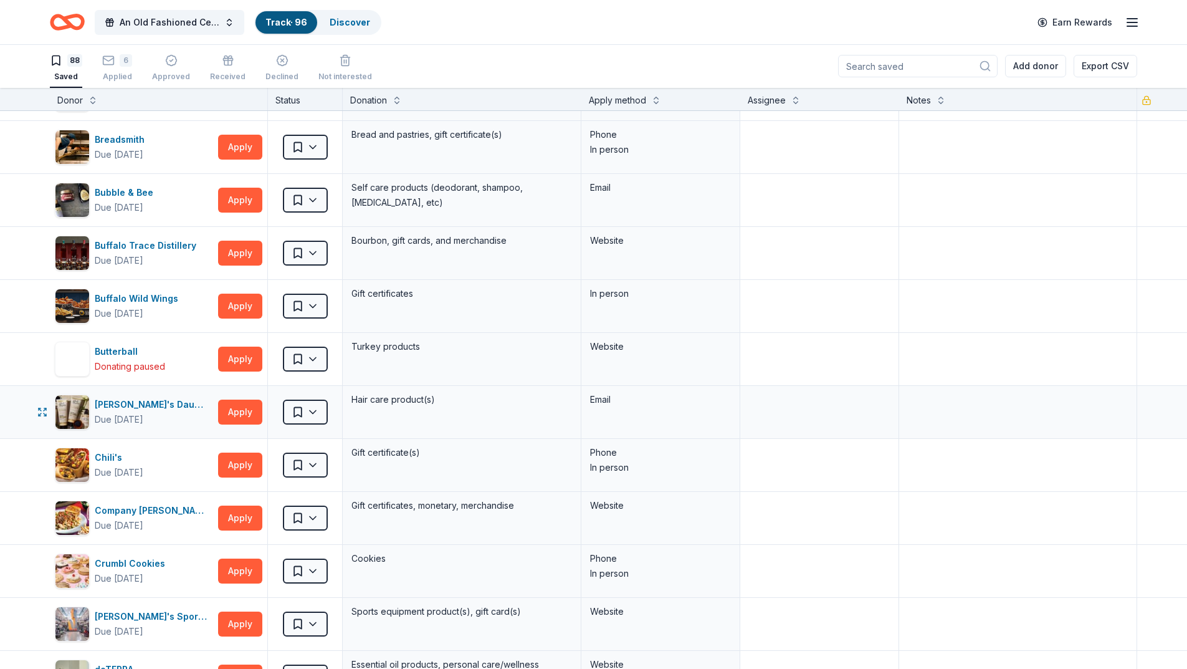
scroll to position [748, 0]
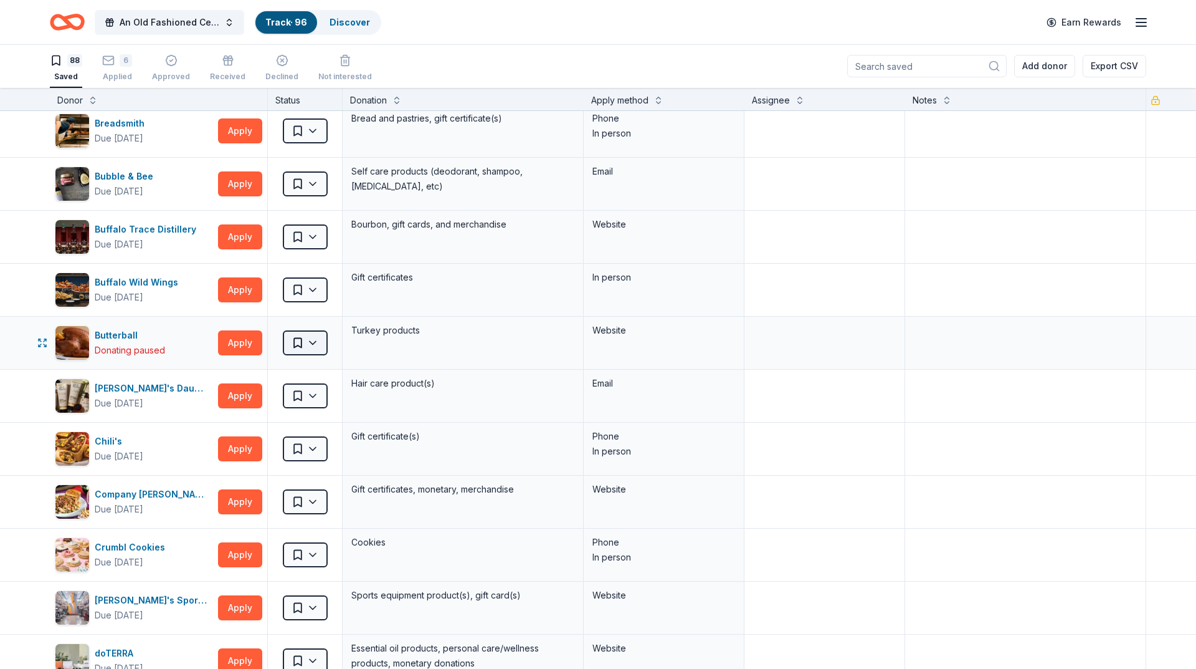
click at [313, 347] on html "An Old Fashioned Celtic Christmas Track · 96 Discover Earn Rewards 88 Saved 6 A…" at bounding box center [598, 333] width 1196 height 669
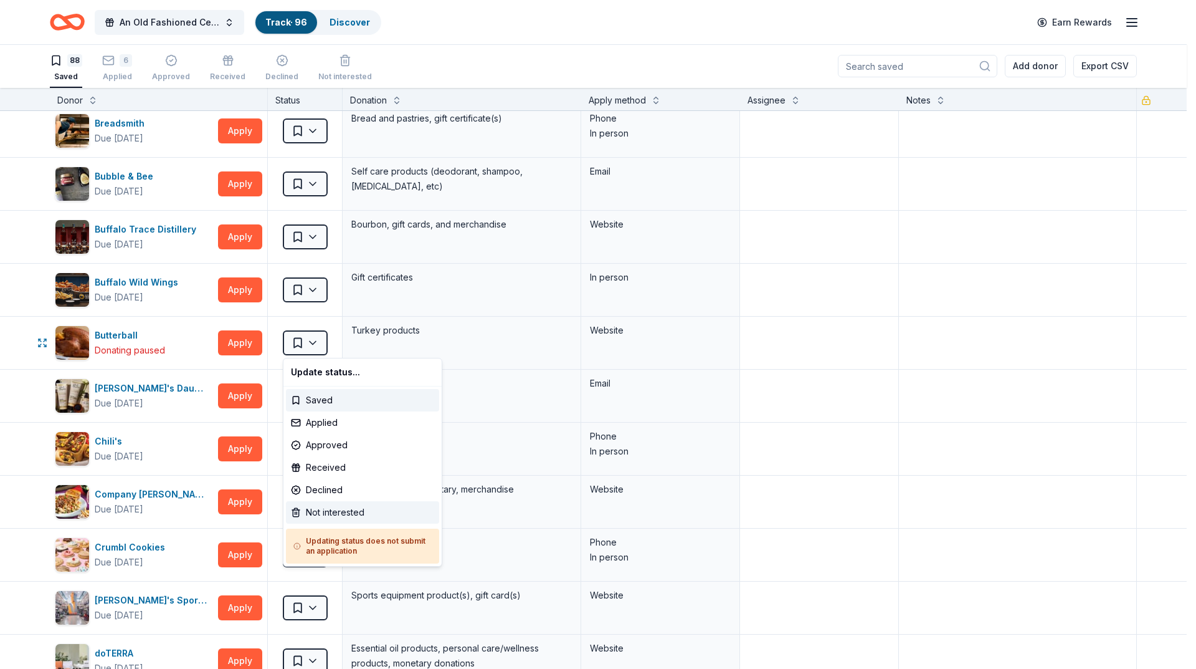
click at [322, 509] on div "Not interested" at bounding box center [362, 512] width 153 height 22
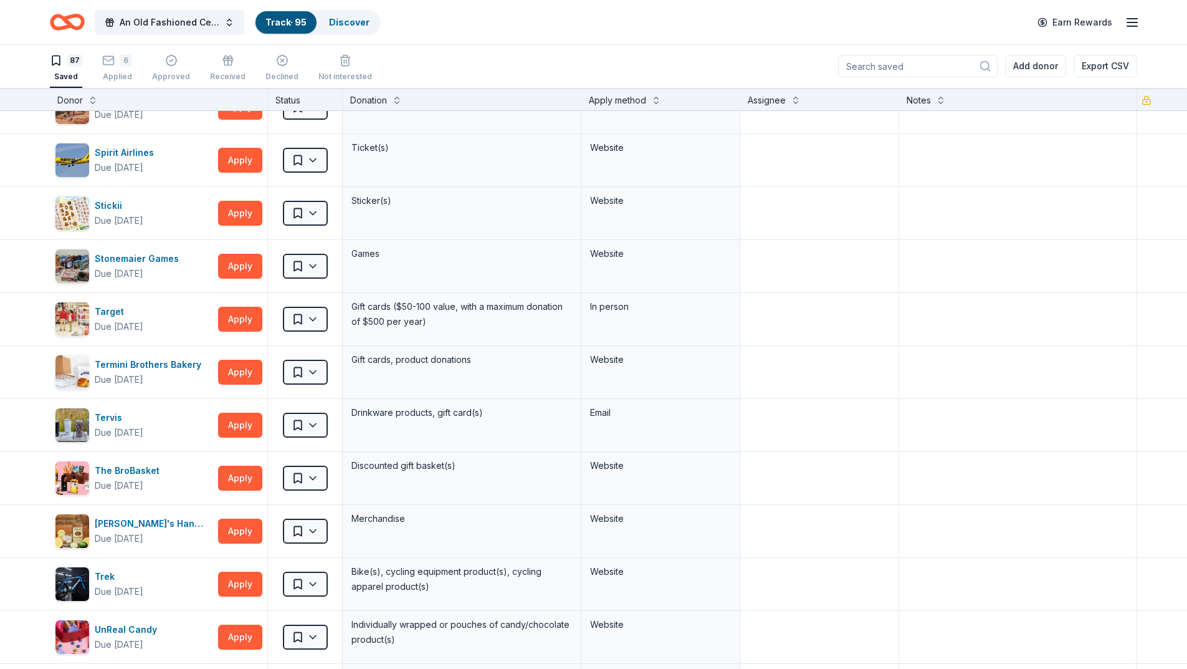
scroll to position [4310, 0]
